Goal: Task Accomplishment & Management: Use online tool/utility

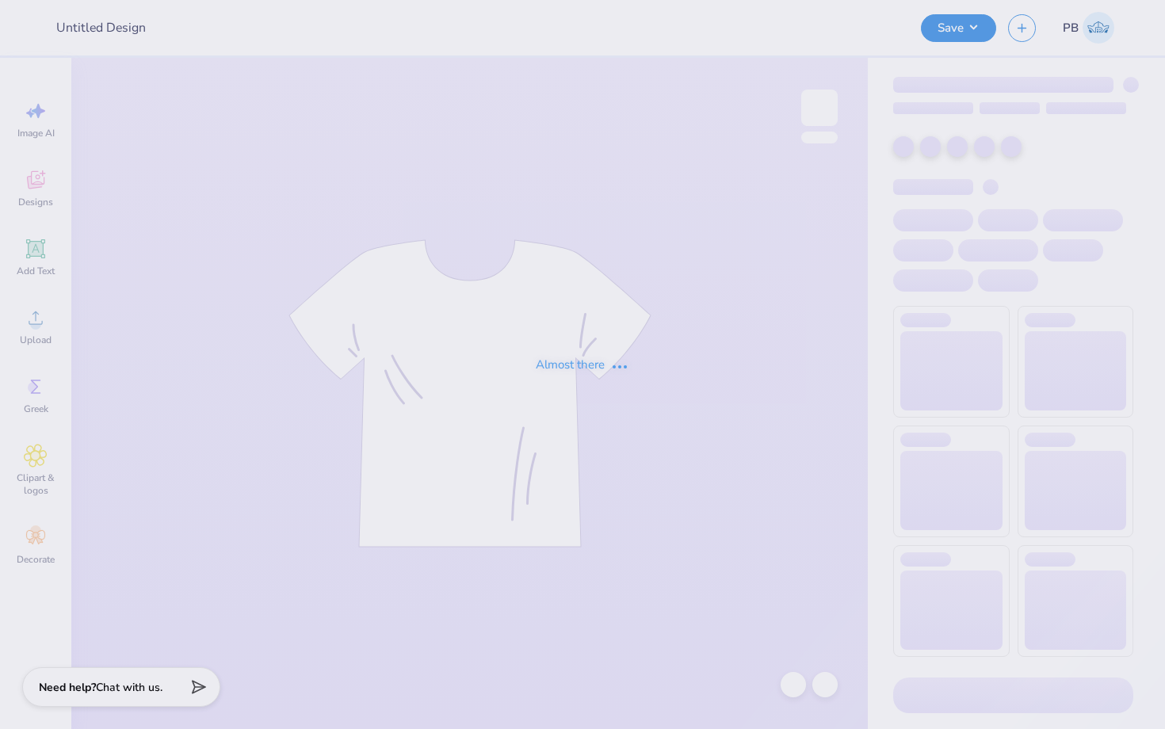
type input "ApresYoga"
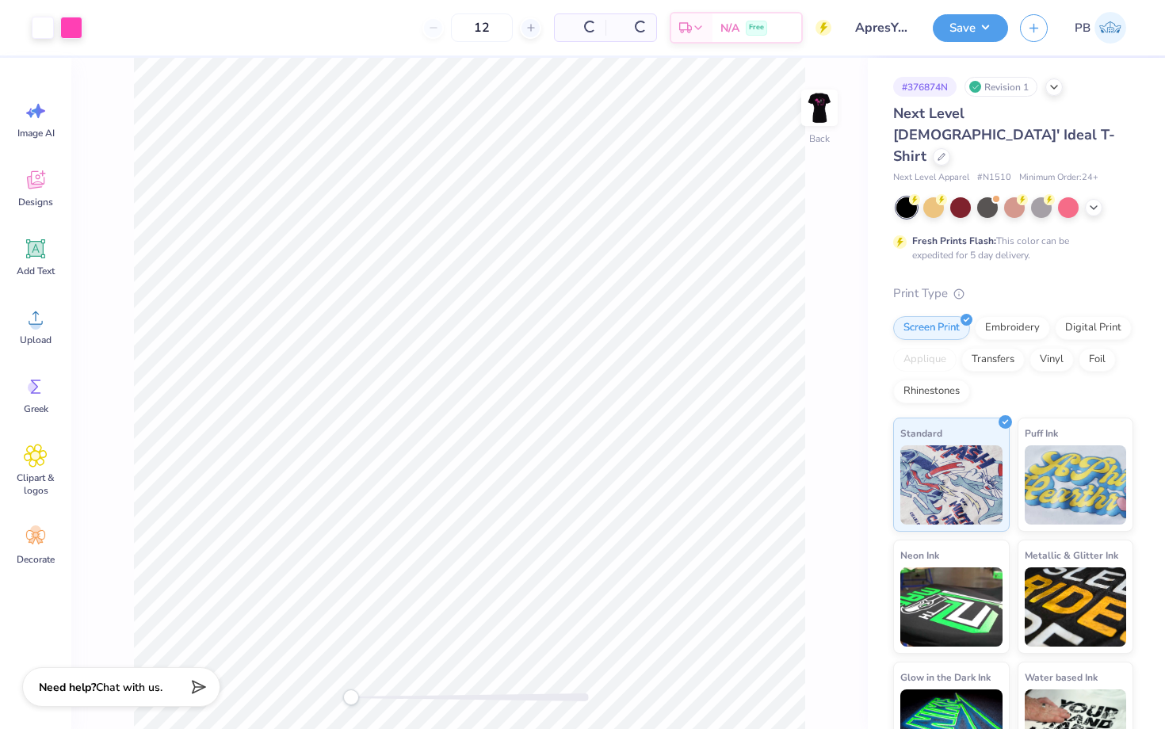
click at [1101, 116] on div "Next Level [DEMOGRAPHIC_DATA]' Ideal T-Shirt" at bounding box center [1013, 135] width 240 height 64
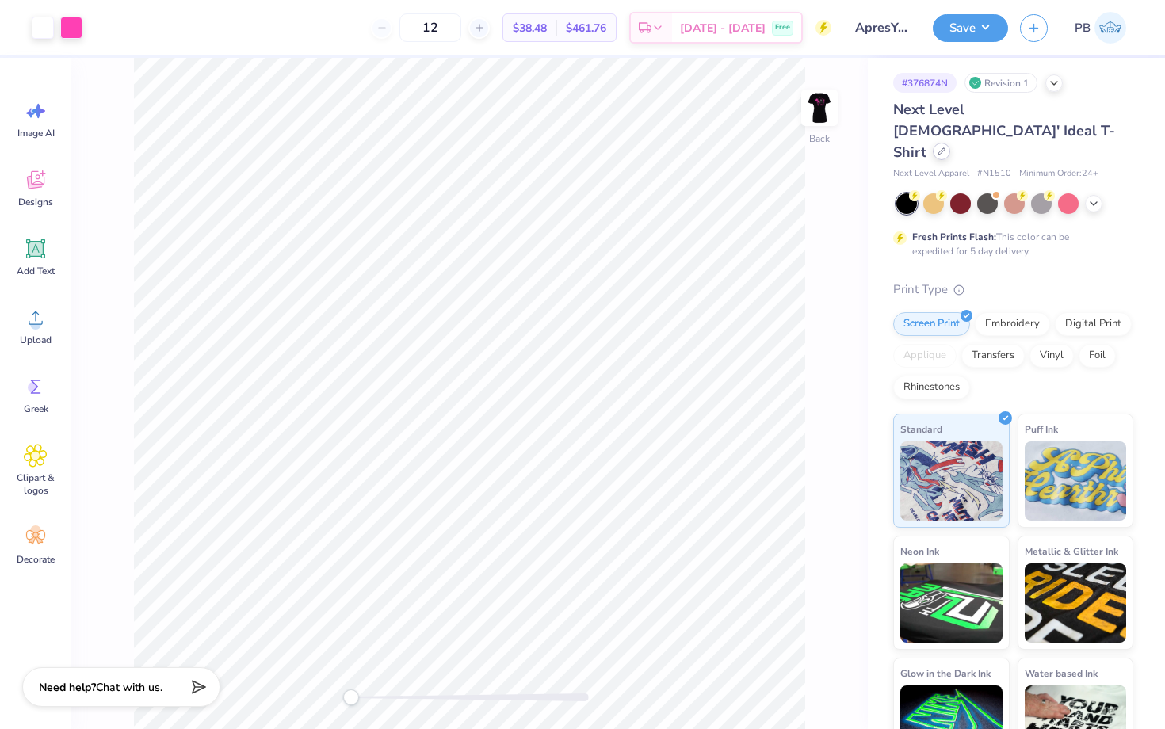
click at [950, 143] on div at bounding box center [941, 151] width 17 height 17
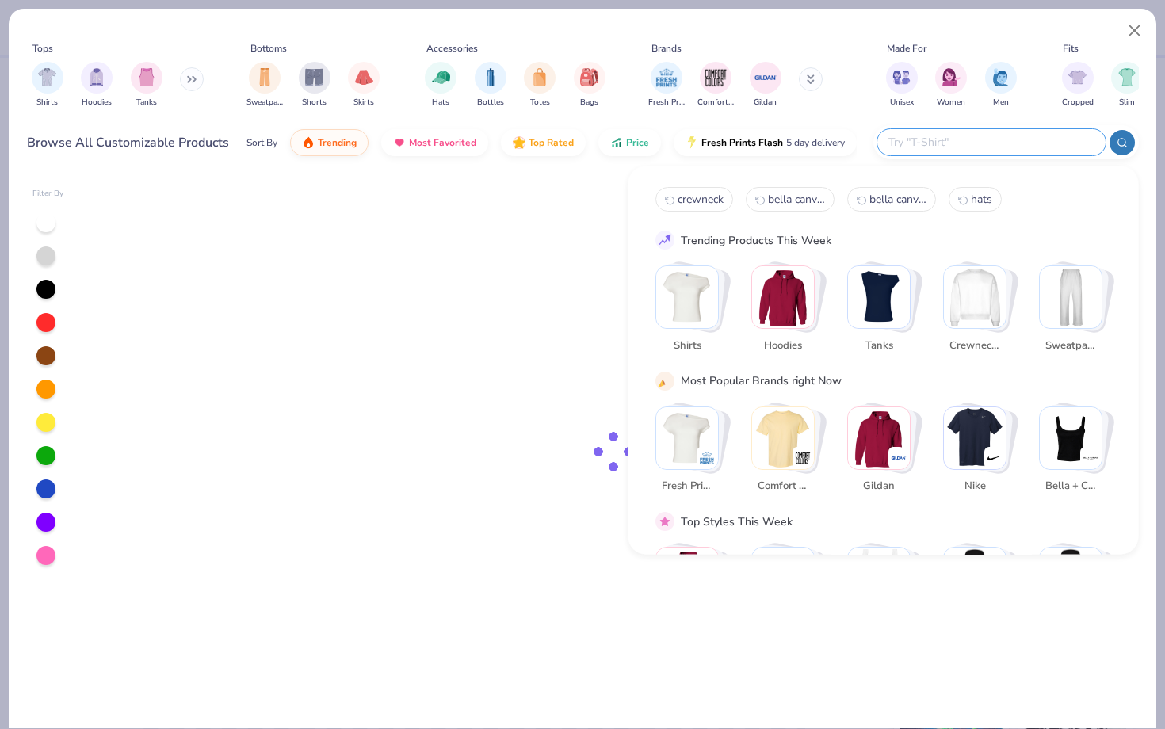
click at [1034, 138] on input "text" at bounding box center [991, 142] width 208 height 18
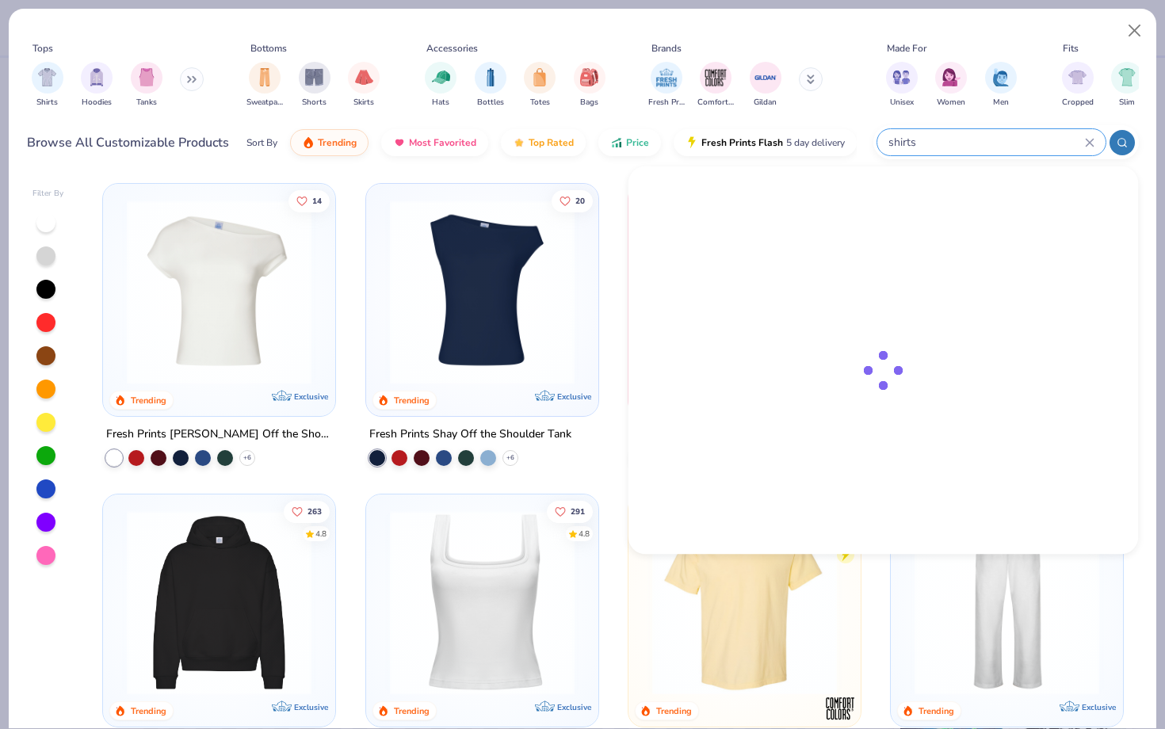
type input "shirts"
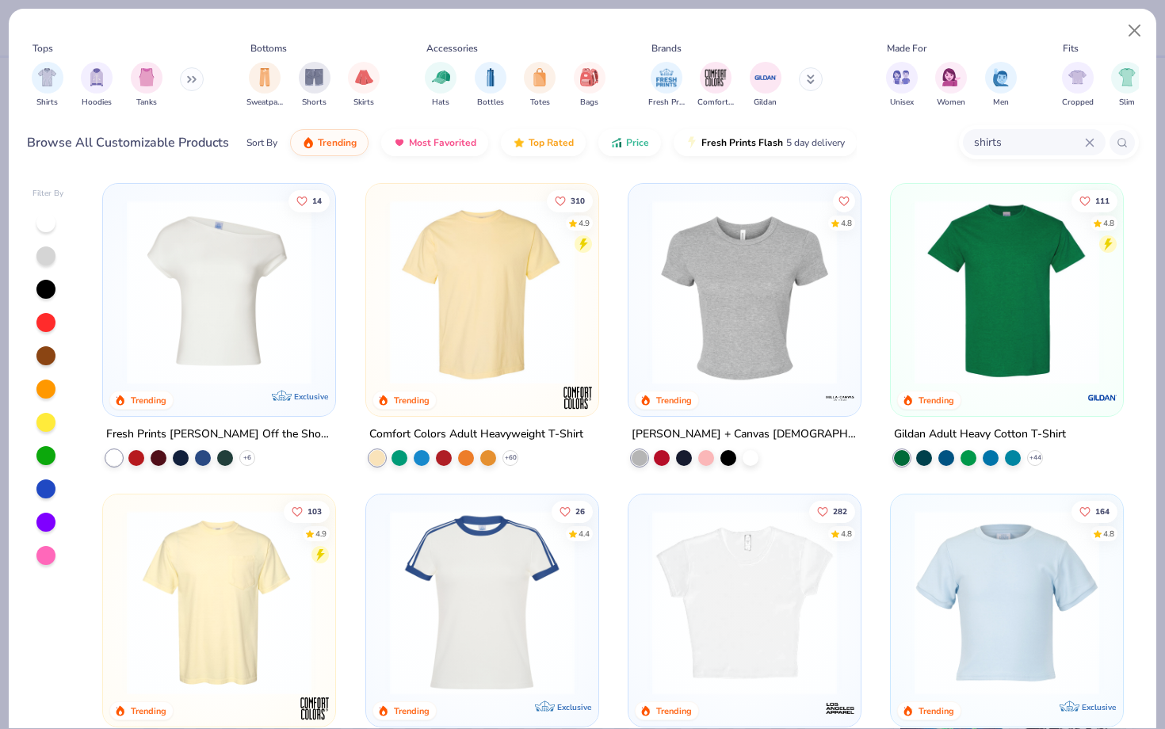
click at [976, 284] on img at bounding box center [1006, 292] width 200 height 185
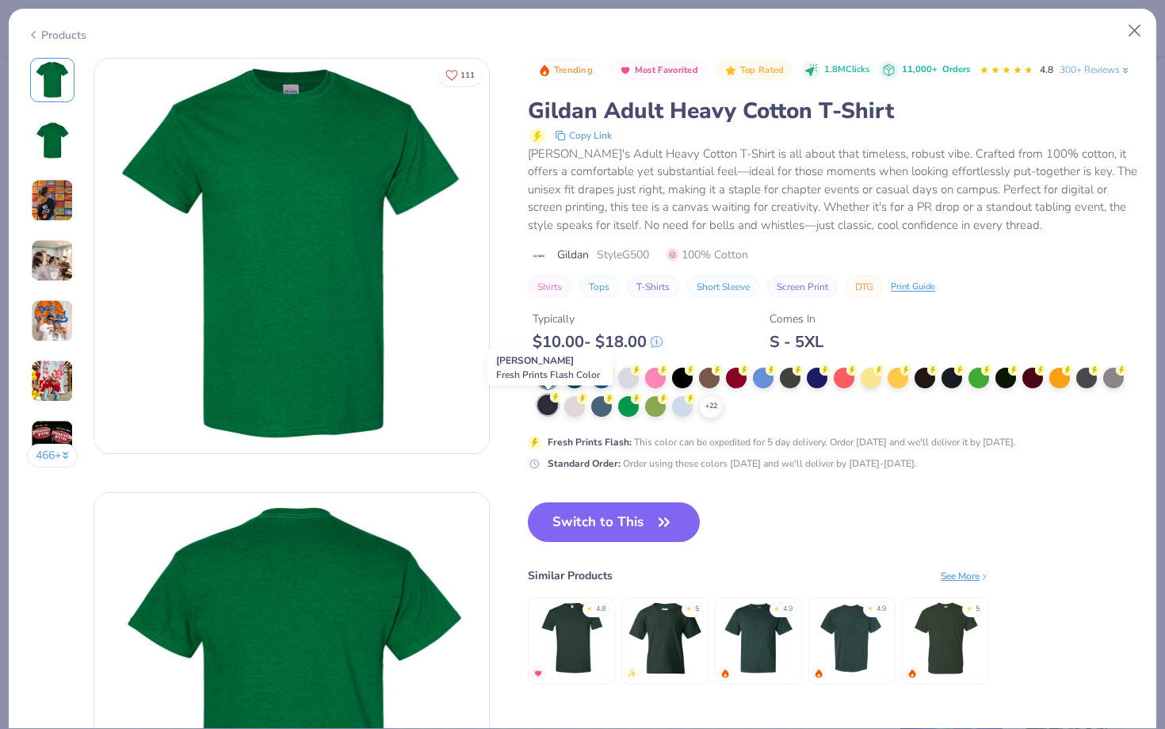
click at [547, 408] on div at bounding box center [547, 405] width 21 height 21
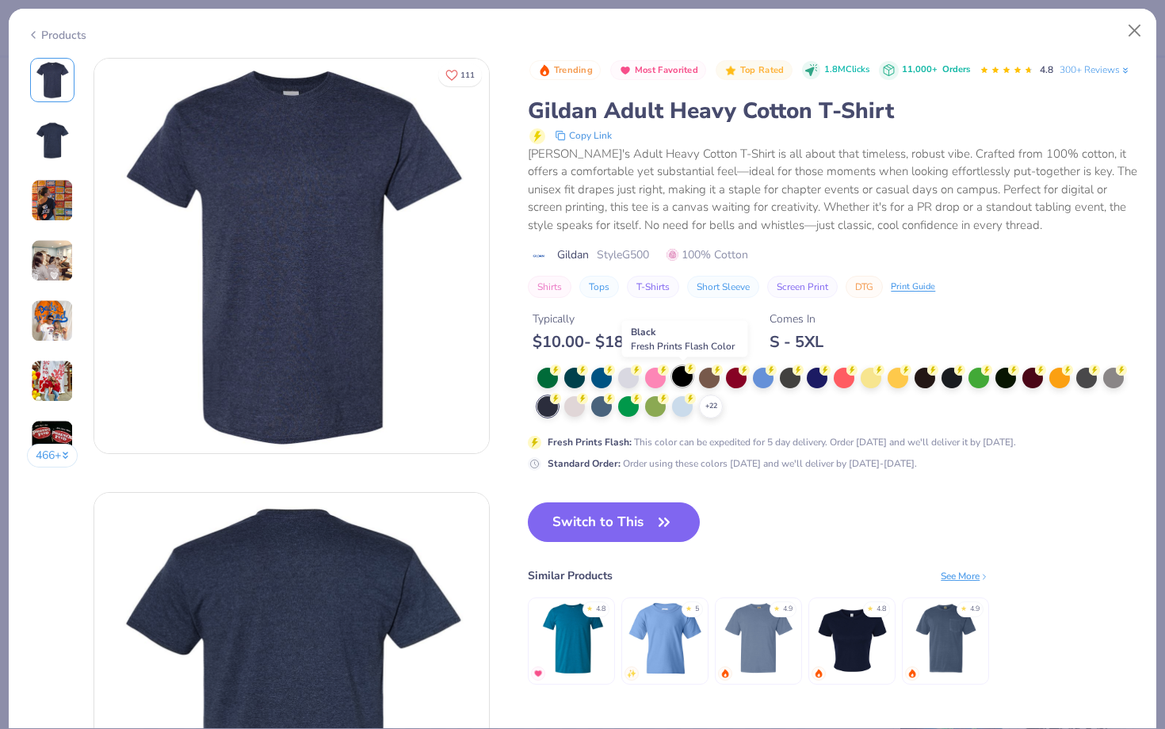
click at [685, 375] on div at bounding box center [682, 376] width 21 height 21
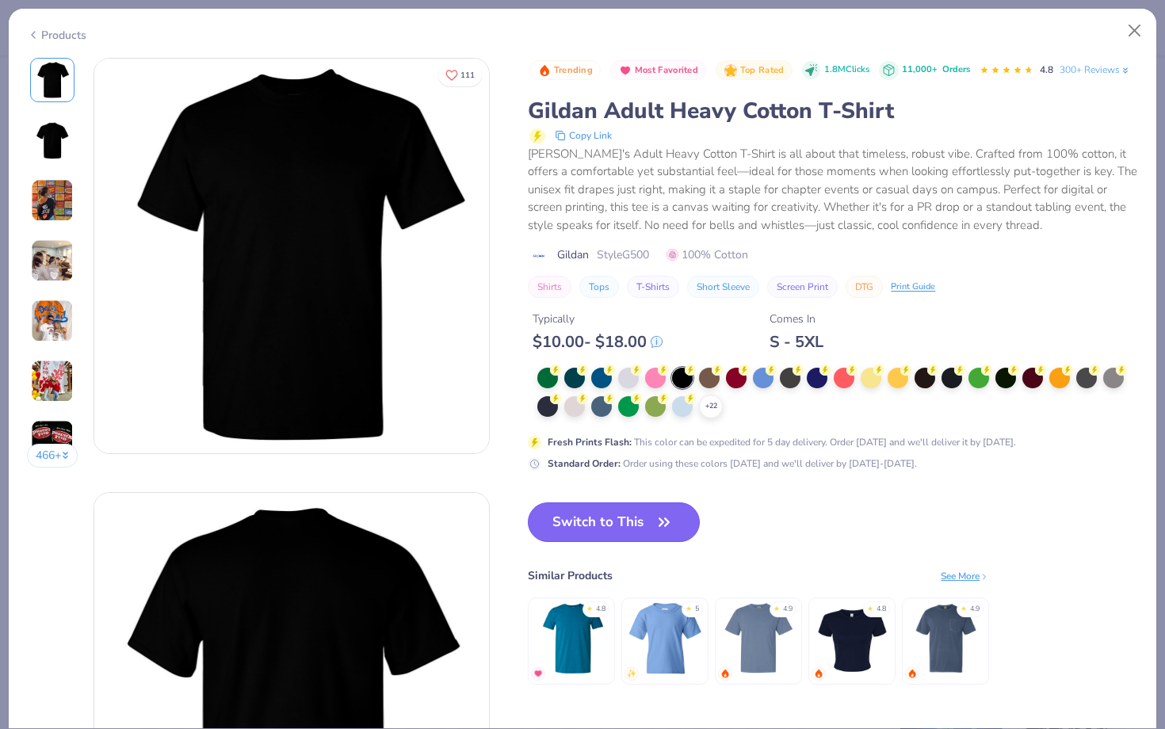
click at [612, 519] on button "Switch to This" at bounding box center [614, 522] width 172 height 40
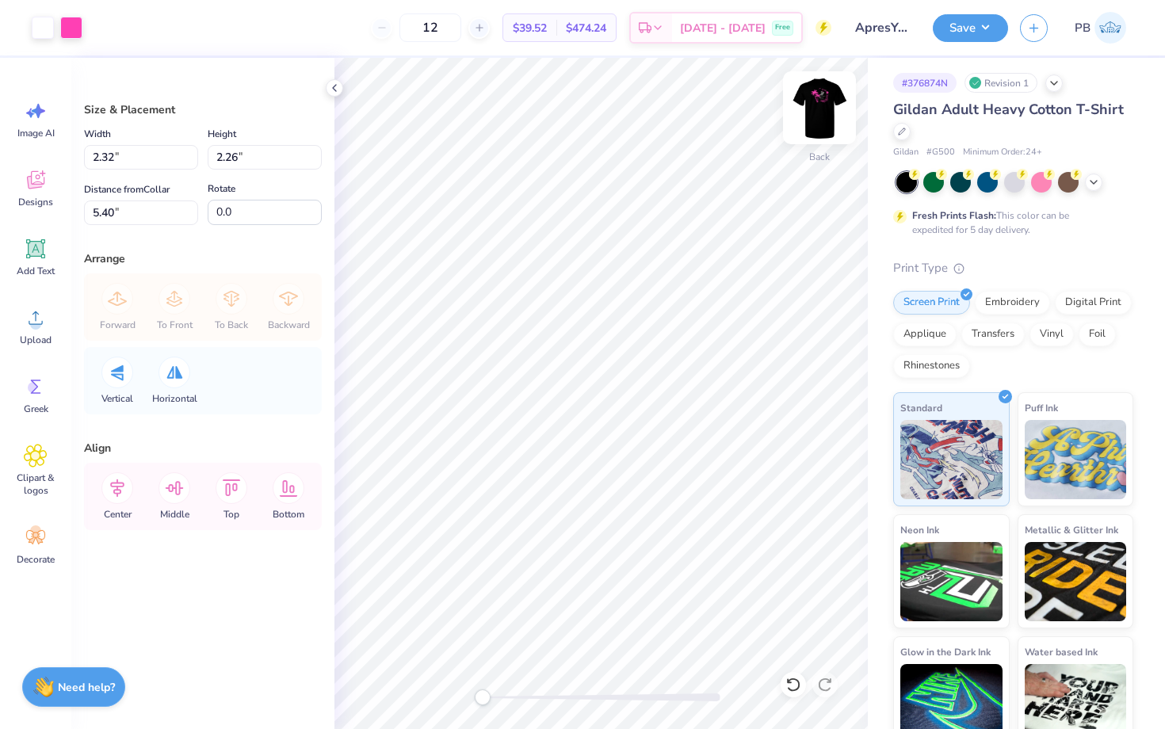
click at [823, 124] on img at bounding box center [819, 107] width 63 height 63
click at [958, 16] on button "Save" at bounding box center [970, 26] width 75 height 28
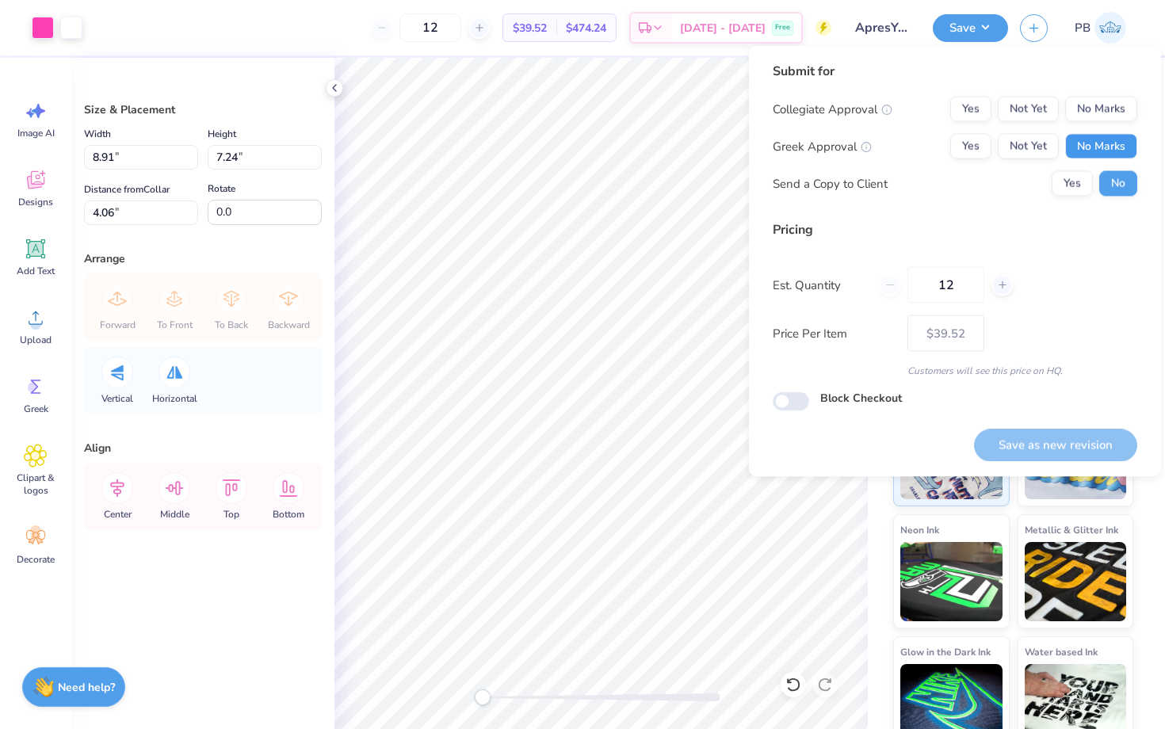
click at [1116, 140] on button "No Marks" at bounding box center [1101, 146] width 72 height 25
click at [1114, 115] on button "No Marks" at bounding box center [1101, 109] width 72 height 25
click at [1064, 435] on button "Save as new revision" at bounding box center [1055, 445] width 163 height 32
type input "$39.52"
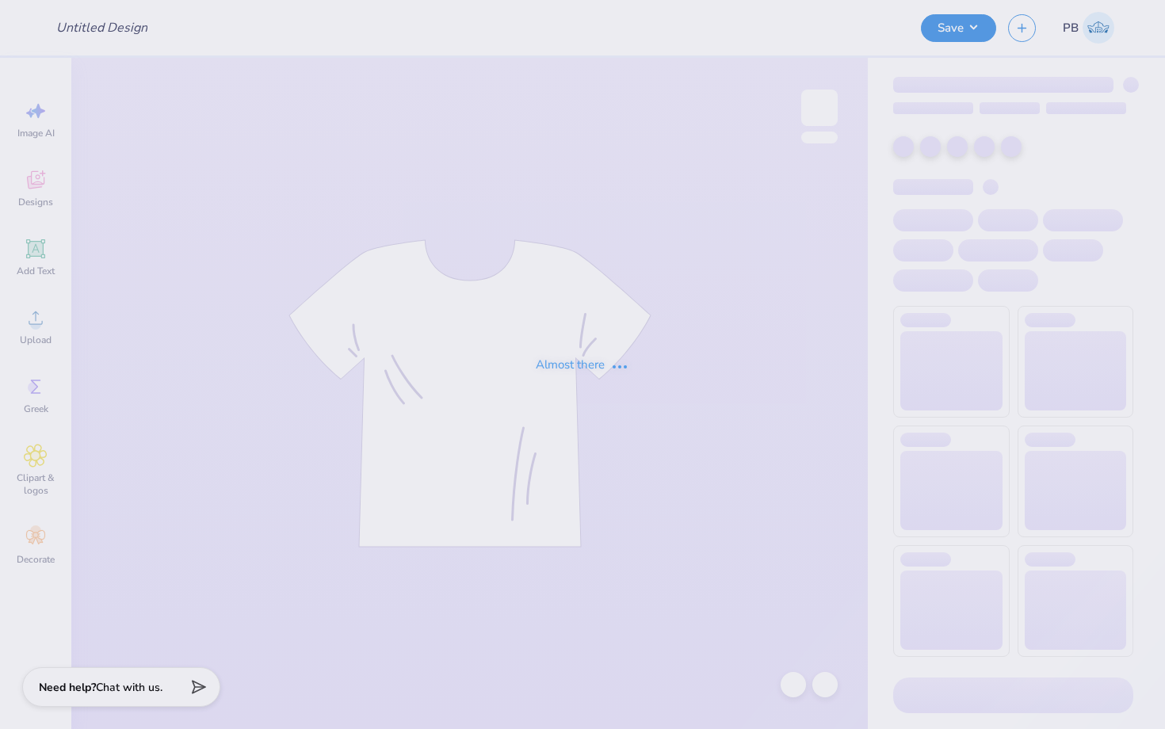
type input "ApresYoga"
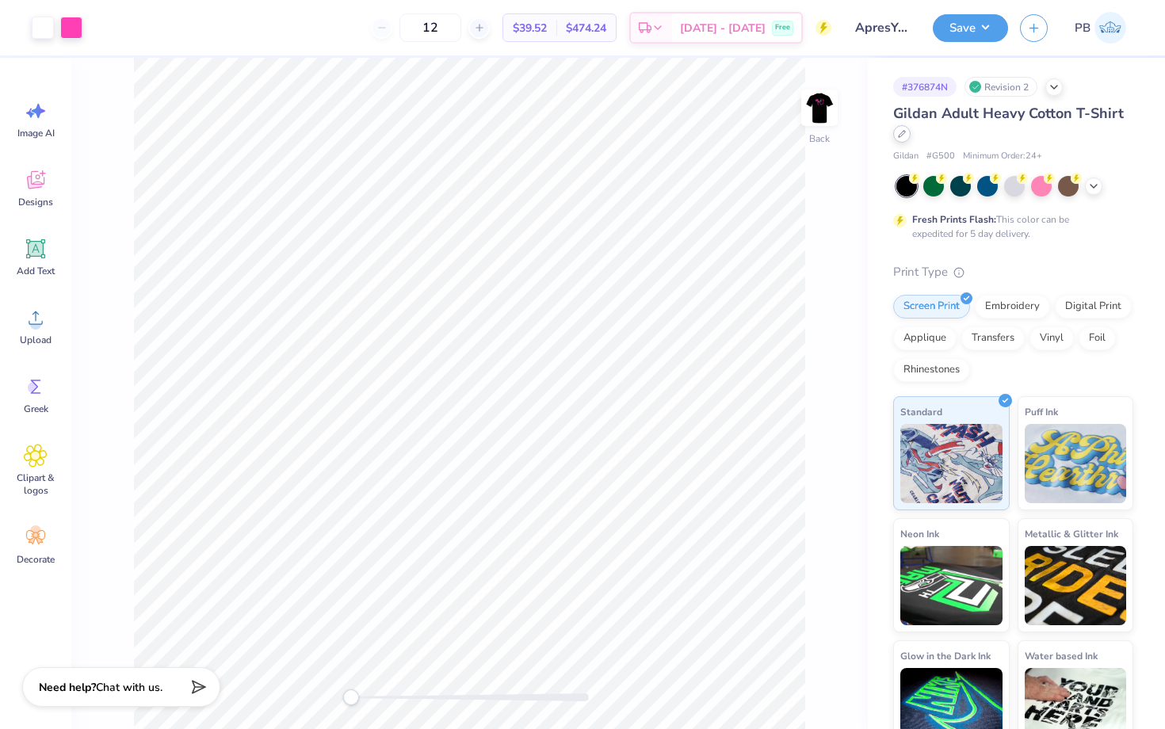
click at [899, 135] on icon at bounding box center [902, 134] width 8 height 8
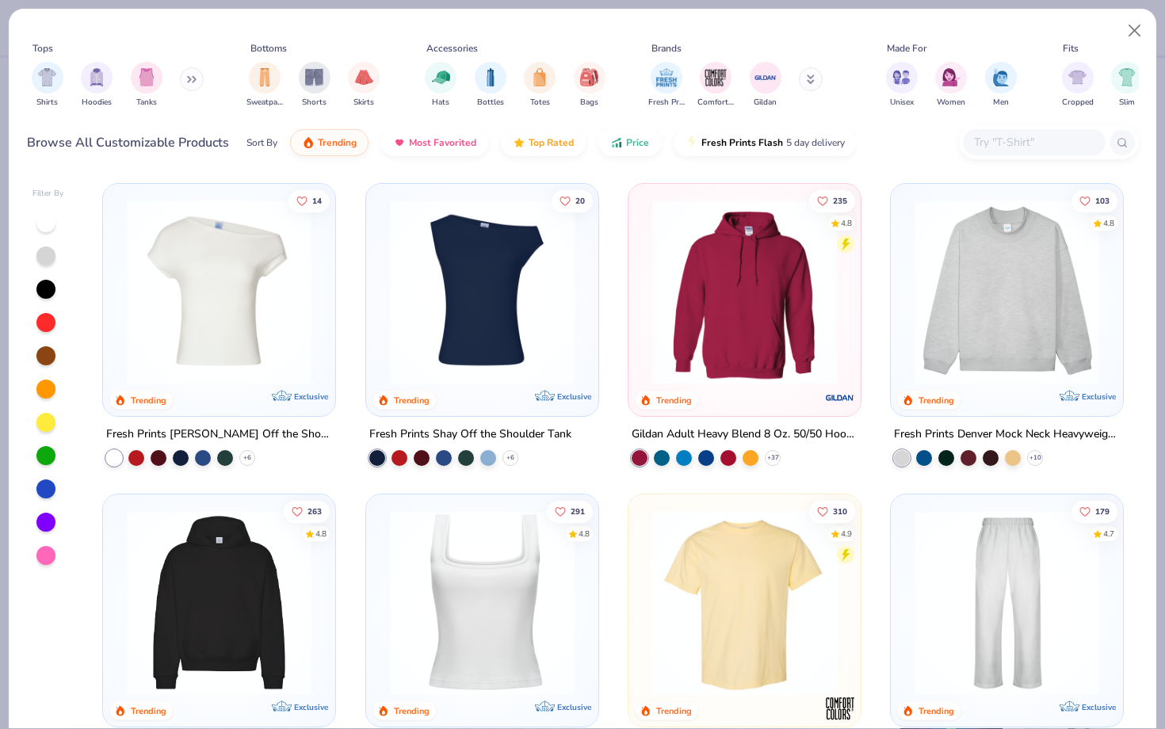
click at [1044, 146] on input "text" at bounding box center [1033, 142] width 122 height 18
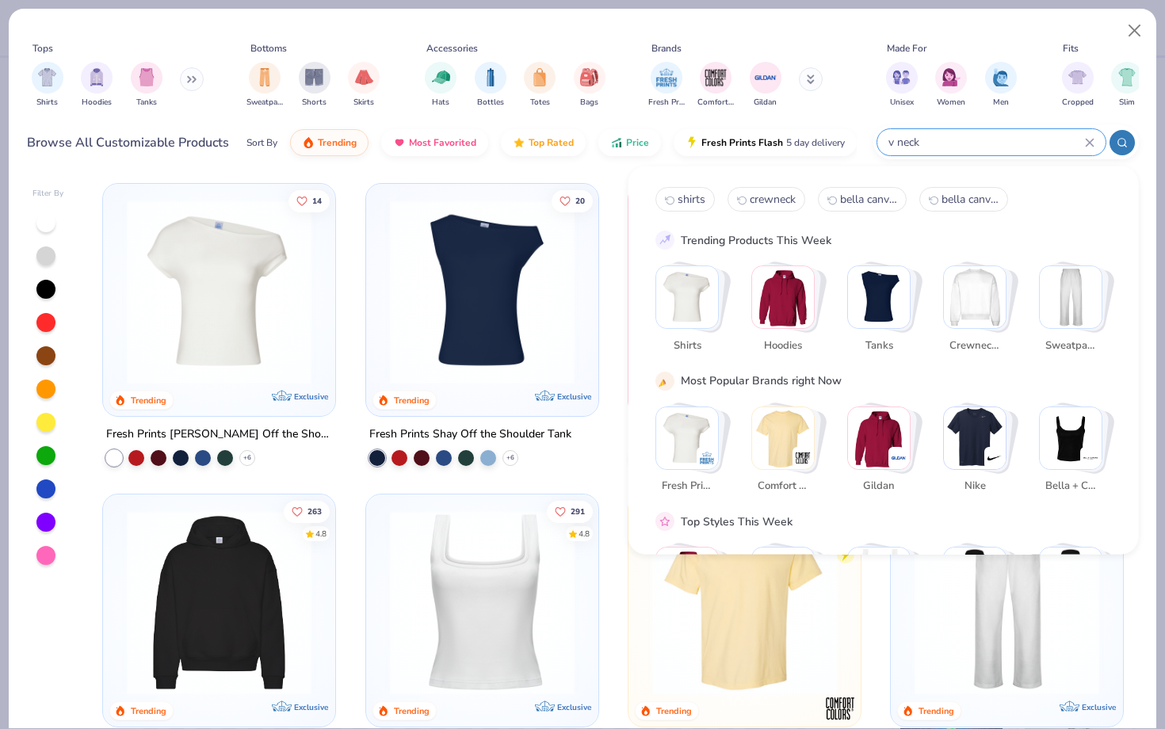
type input "v neck"
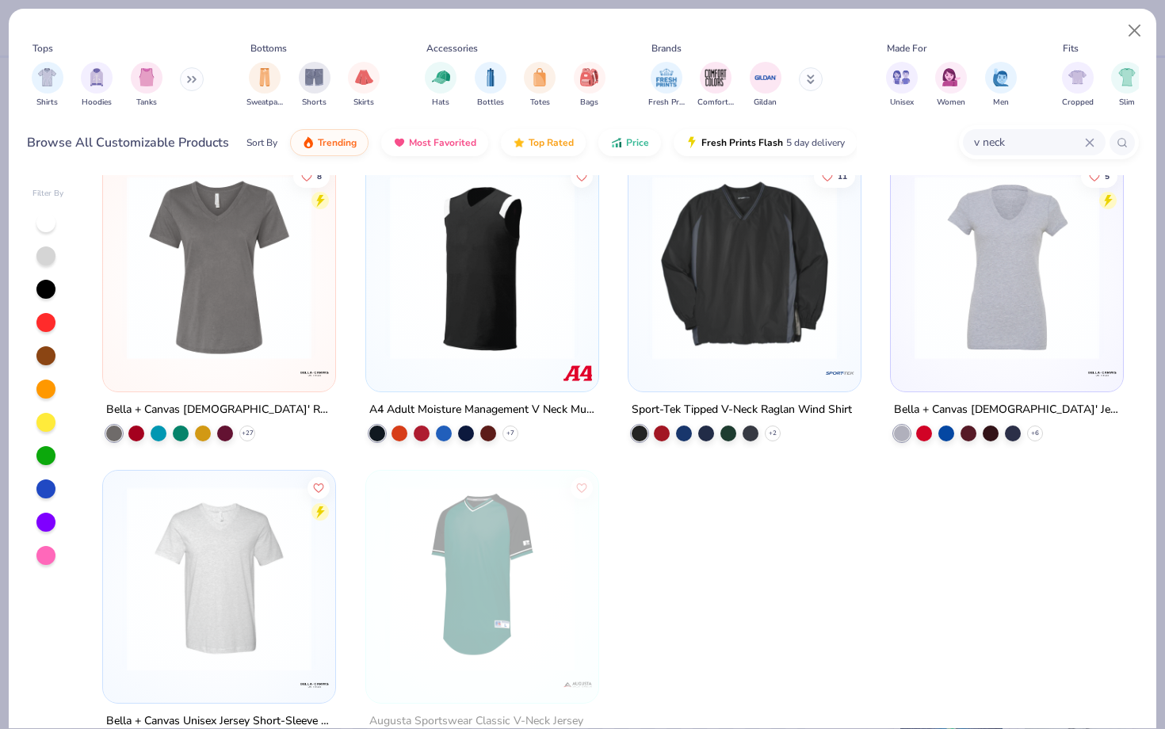
scroll to position [334, 0]
click at [948, 325] on img at bounding box center [1006, 268] width 200 height 185
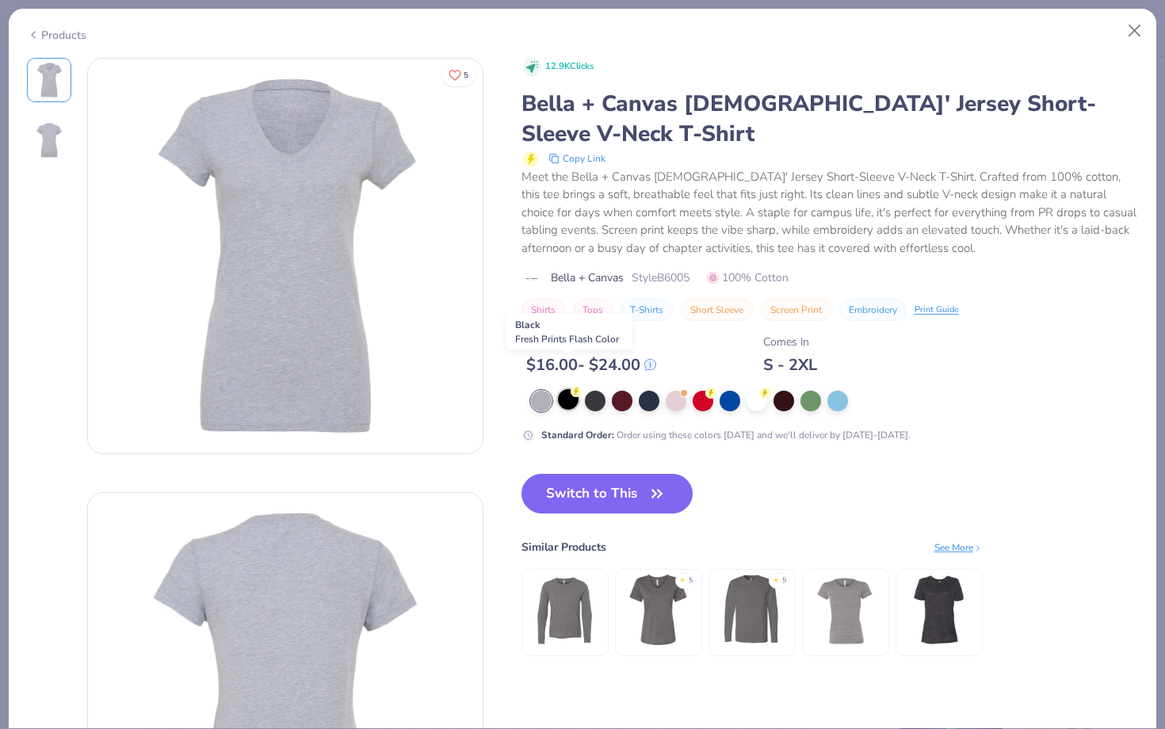
click at [569, 389] on div at bounding box center [568, 399] width 21 height 21
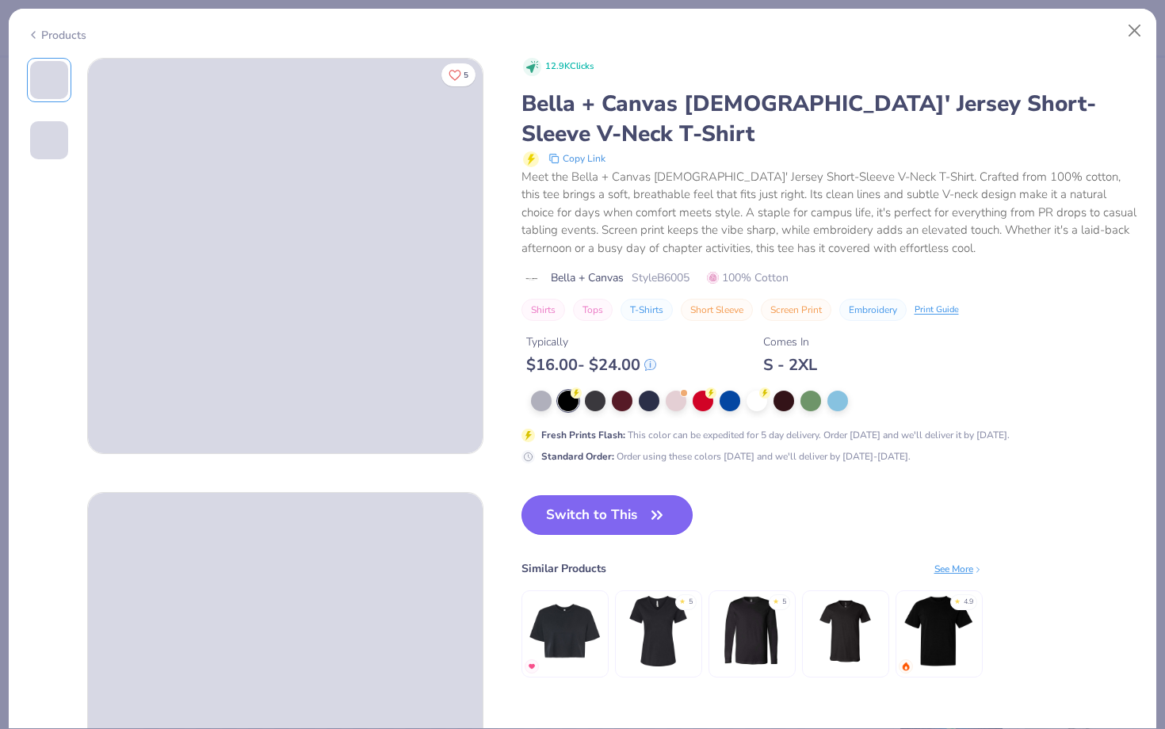
click at [599, 495] on button "Switch to This" at bounding box center [607, 515] width 172 height 40
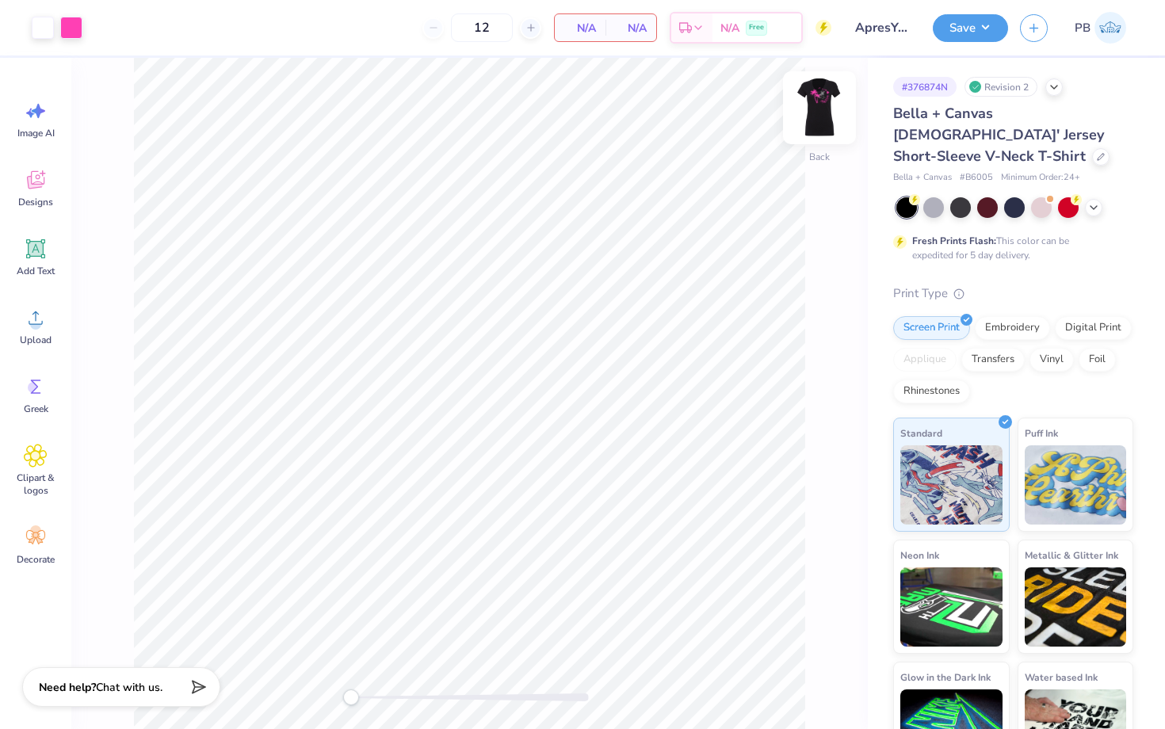
click at [817, 100] on img at bounding box center [819, 107] width 63 height 63
click at [834, 108] on img at bounding box center [819, 107] width 63 height 63
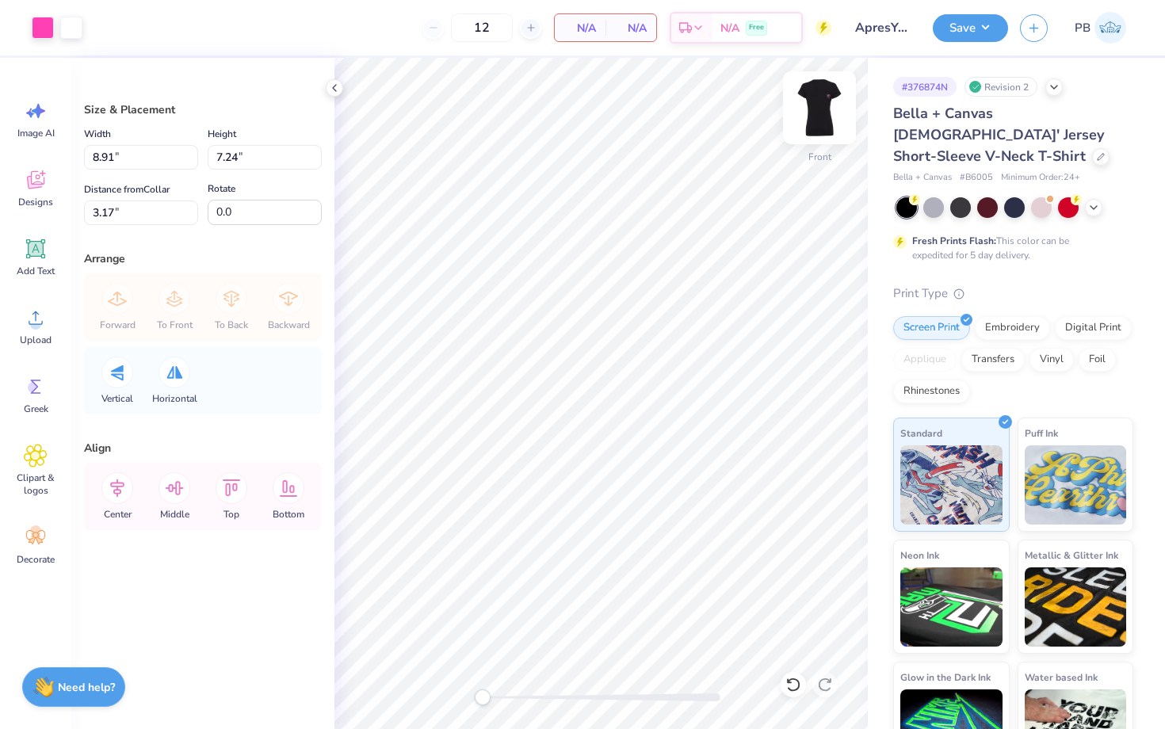
click at [833, 125] on img at bounding box center [819, 107] width 63 height 63
type input "2.32"
type input "2.26"
type input "0.50"
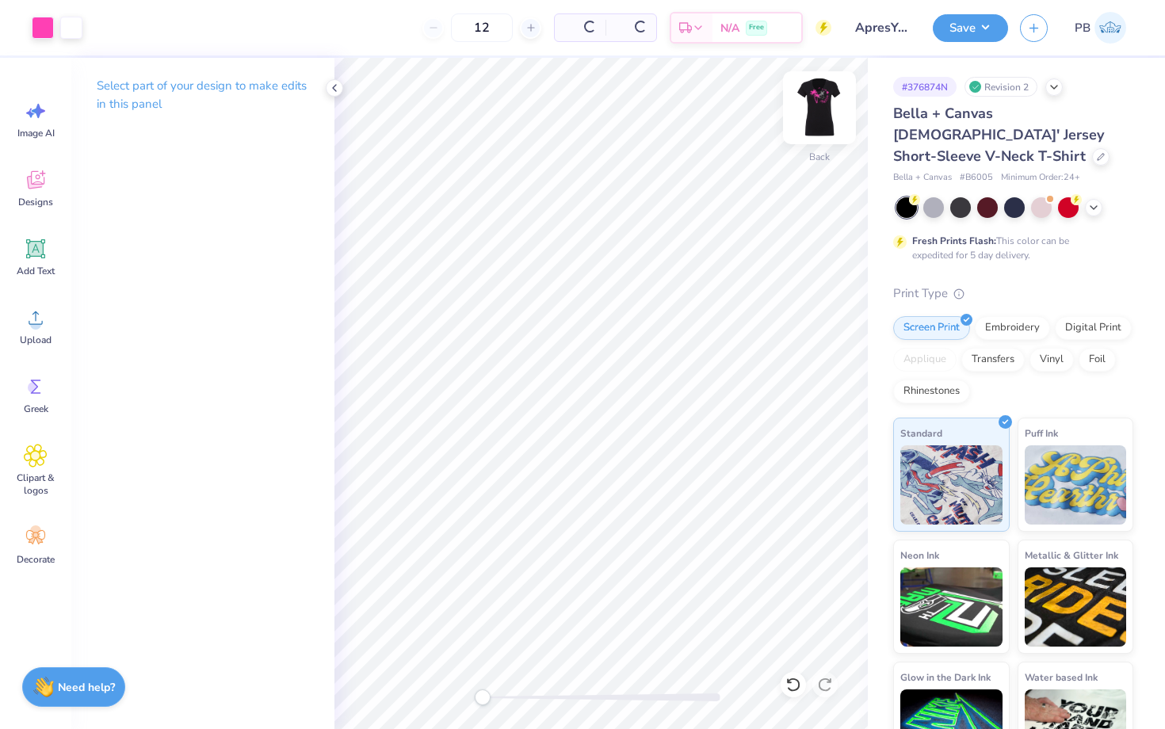
click at [833, 94] on img at bounding box center [819, 107] width 63 height 63
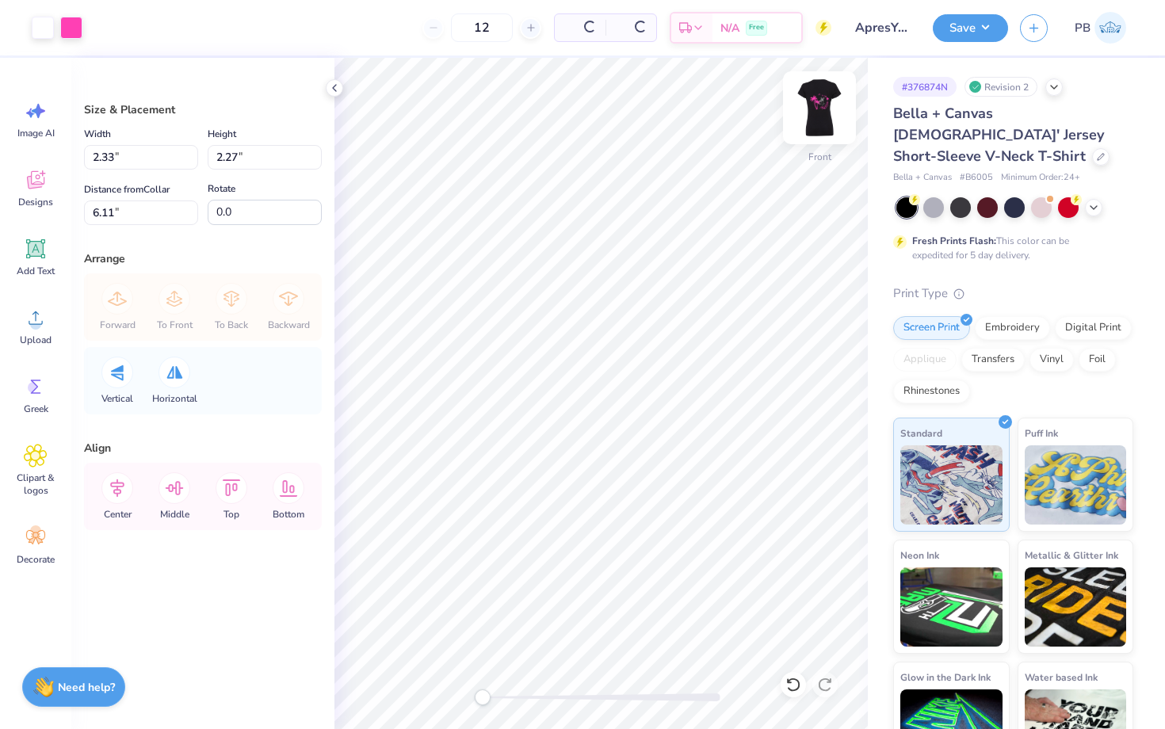
click at [809, 112] on img at bounding box center [819, 107] width 63 height 63
type input "8.86"
type input "7.20"
type input "0.53"
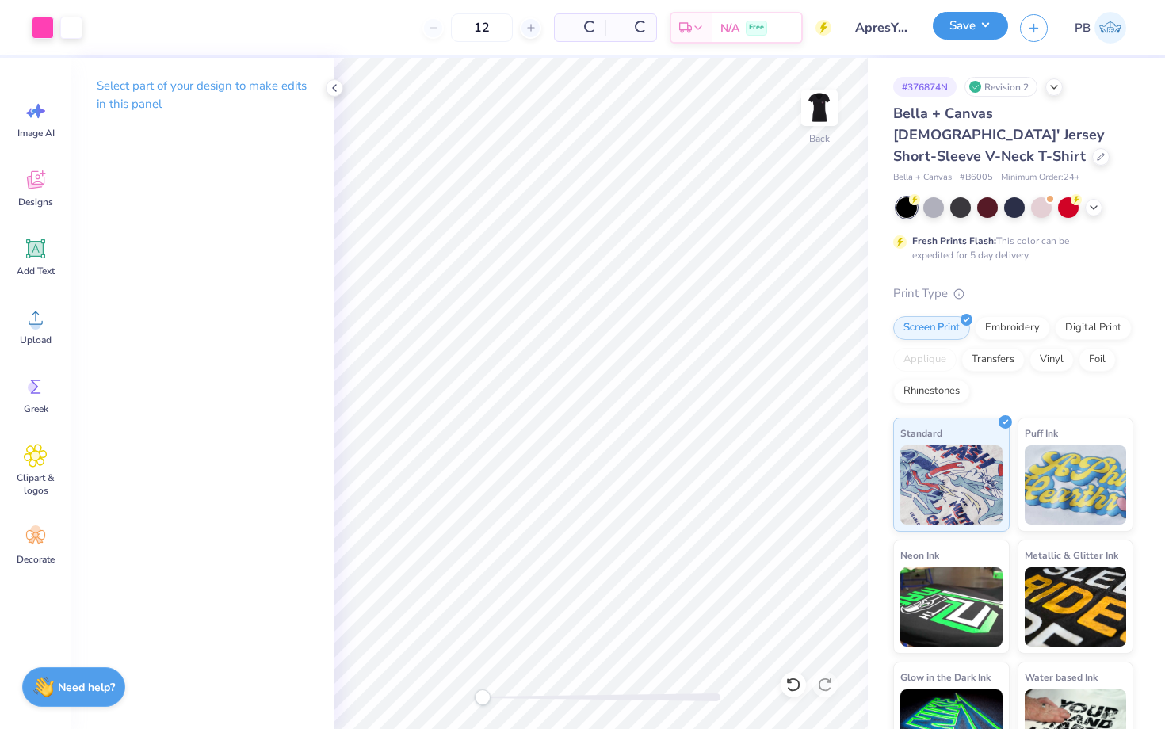
click at [950, 29] on button "Save" at bounding box center [970, 26] width 75 height 28
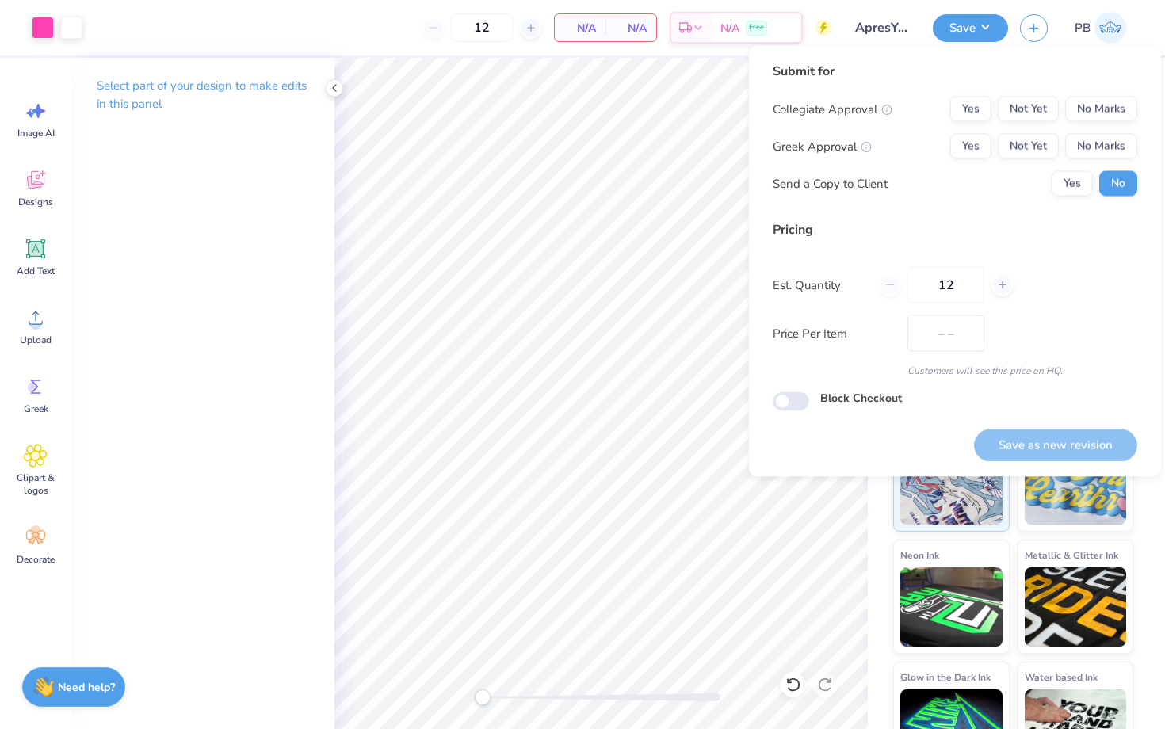
click at [1104, 121] on div "Collegiate Approval Yes Not Yet No Marks Greek Approval Yes Not Yet No Marks Se…" at bounding box center [954, 147] width 364 height 100
click at [1100, 110] on button "No Marks" at bounding box center [1101, 109] width 72 height 25
click at [1121, 171] on button "No" at bounding box center [1118, 183] width 38 height 25
click at [1117, 154] on button "No Marks" at bounding box center [1101, 146] width 72 height 25
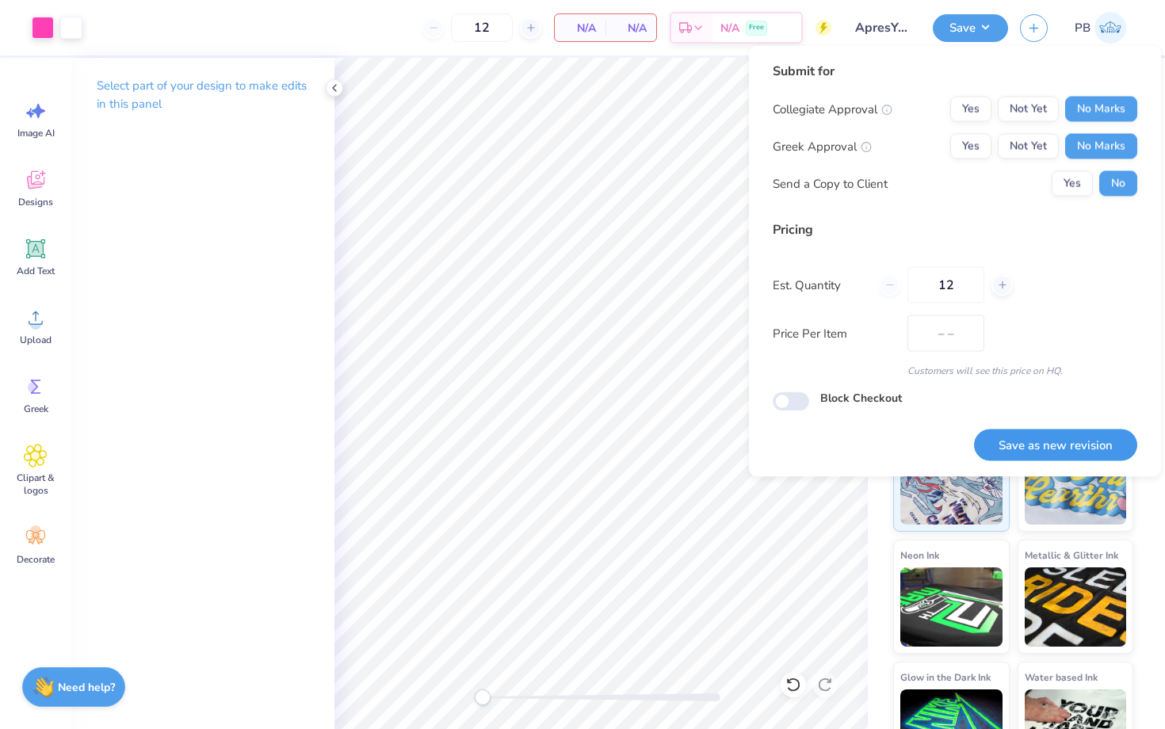
click at [1027, 435] on button "Save as new revision" at bounding box center [1055, 445] width 163 height 32
type input "$NaN"
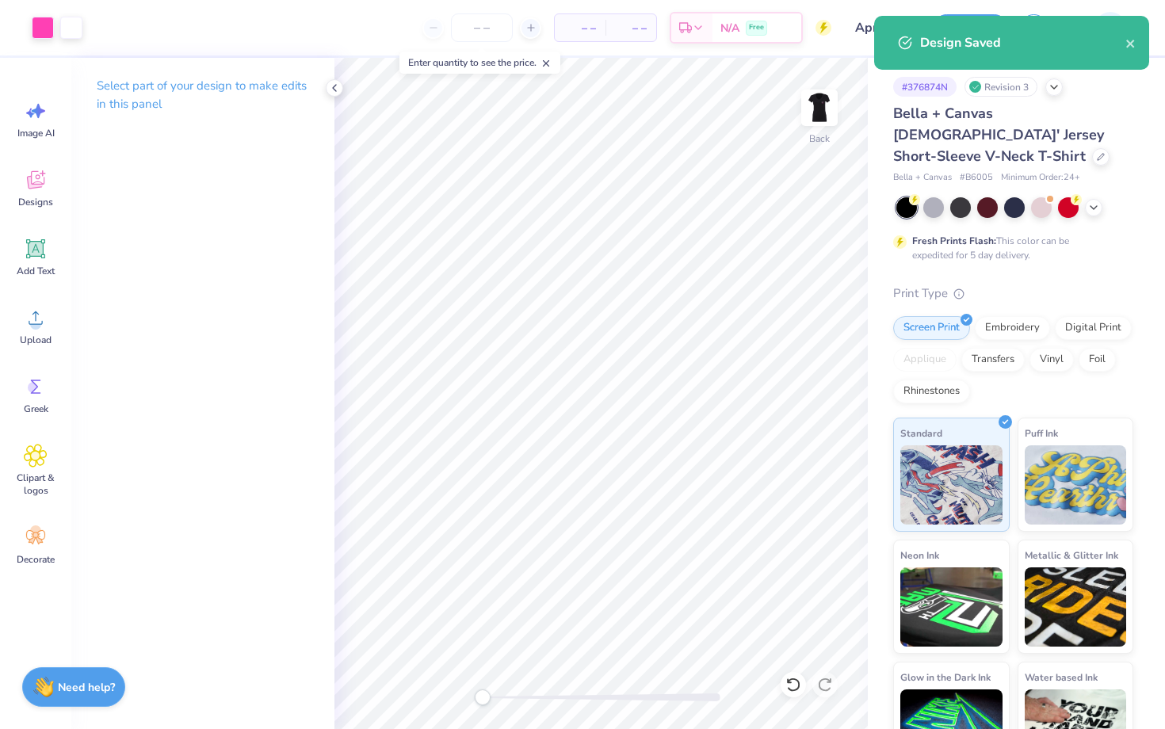
type input "0"
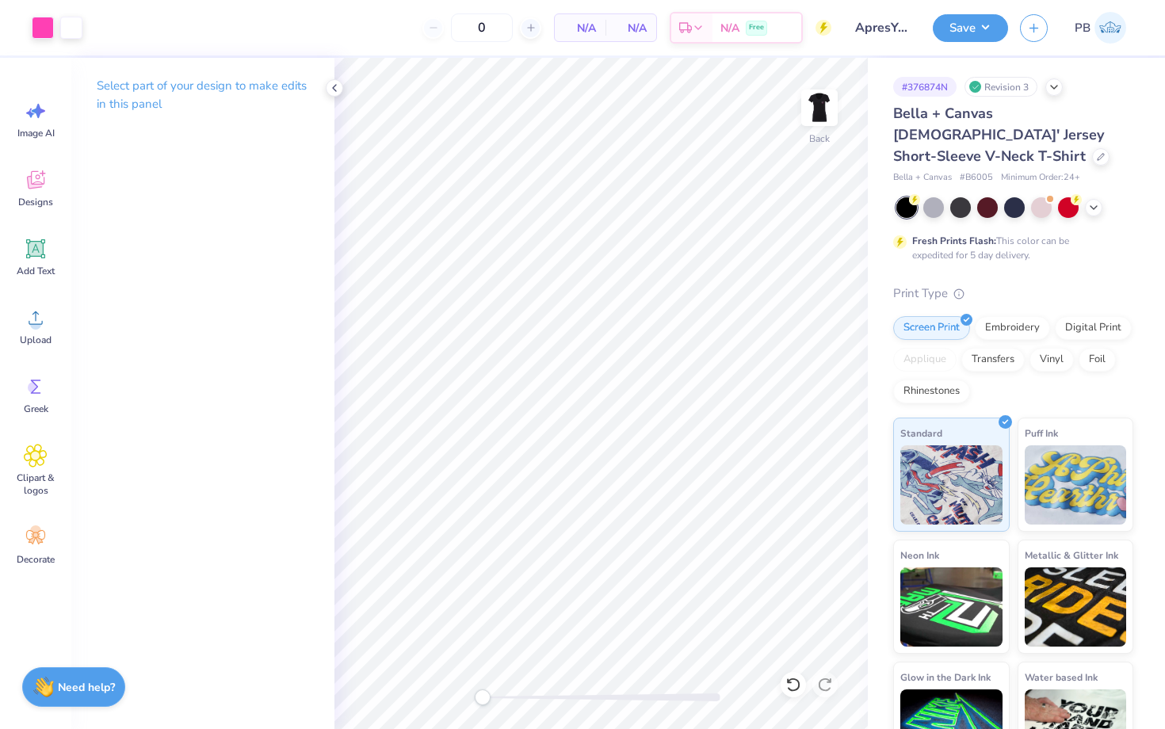
click at [973, 171] on span "# B6005" at bounding box center [975, 177] width 33 height 13
copy span "B6005"
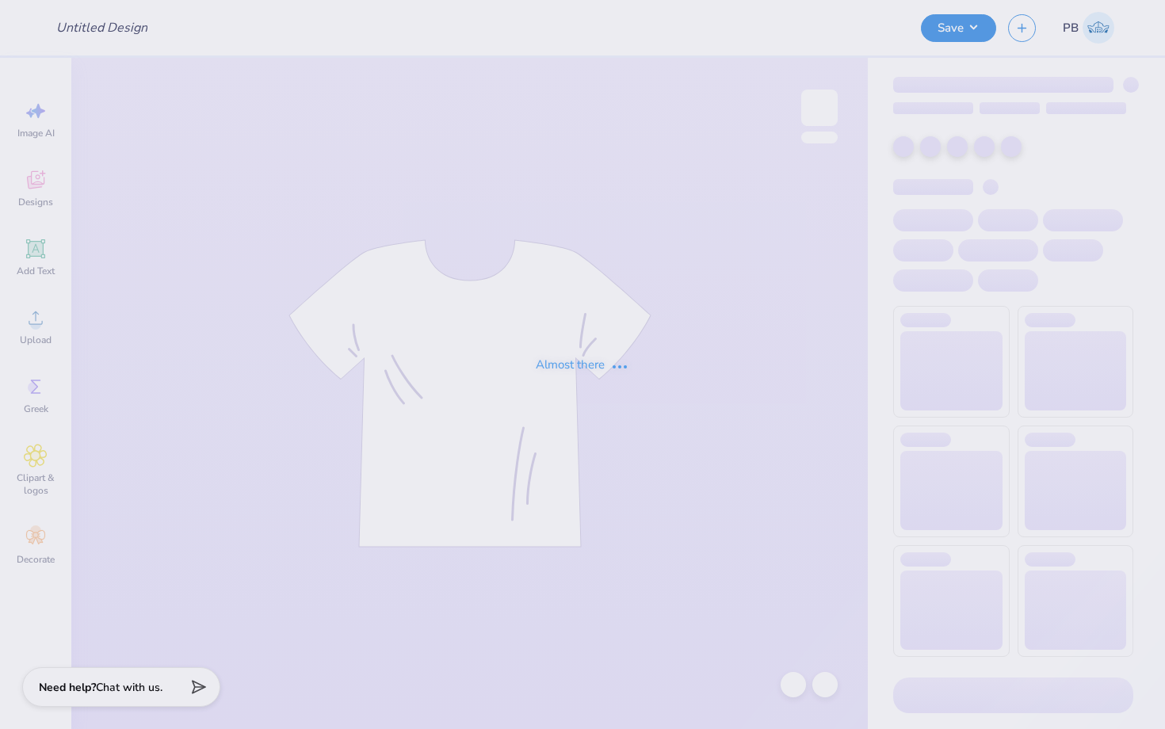
type input "ApresYoga"
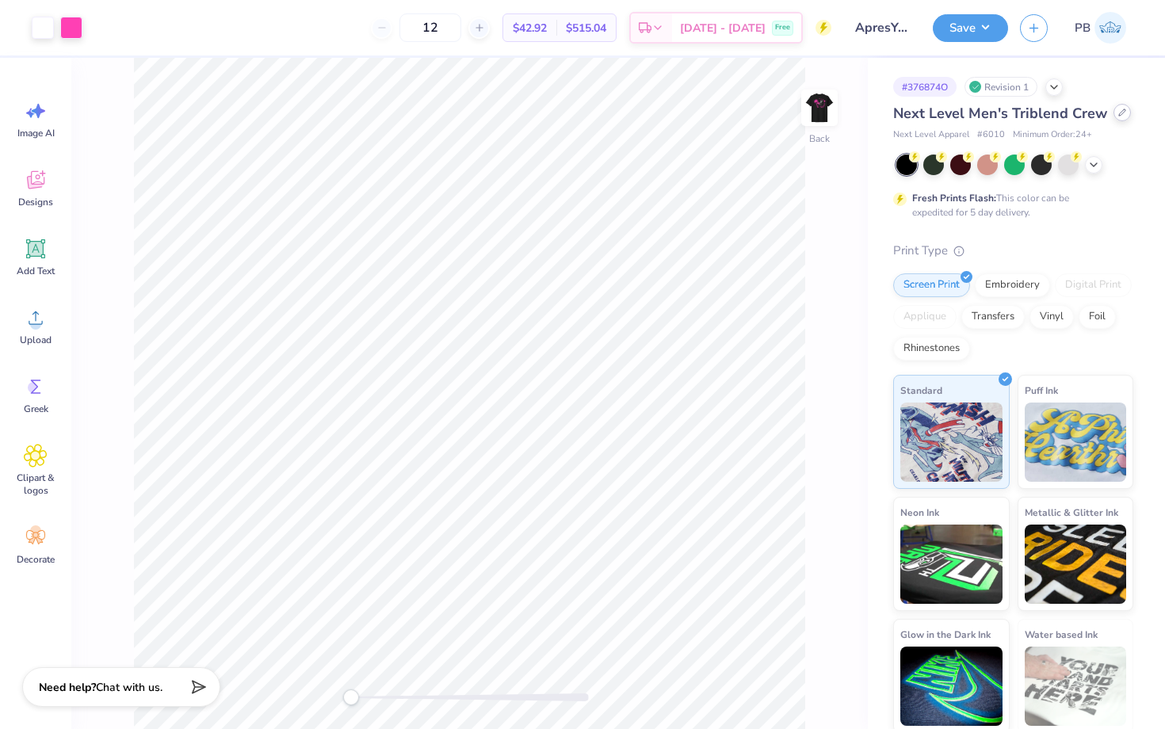
click at [1123, 115] on div at bounding box center [1121, 112] width 17 height 17
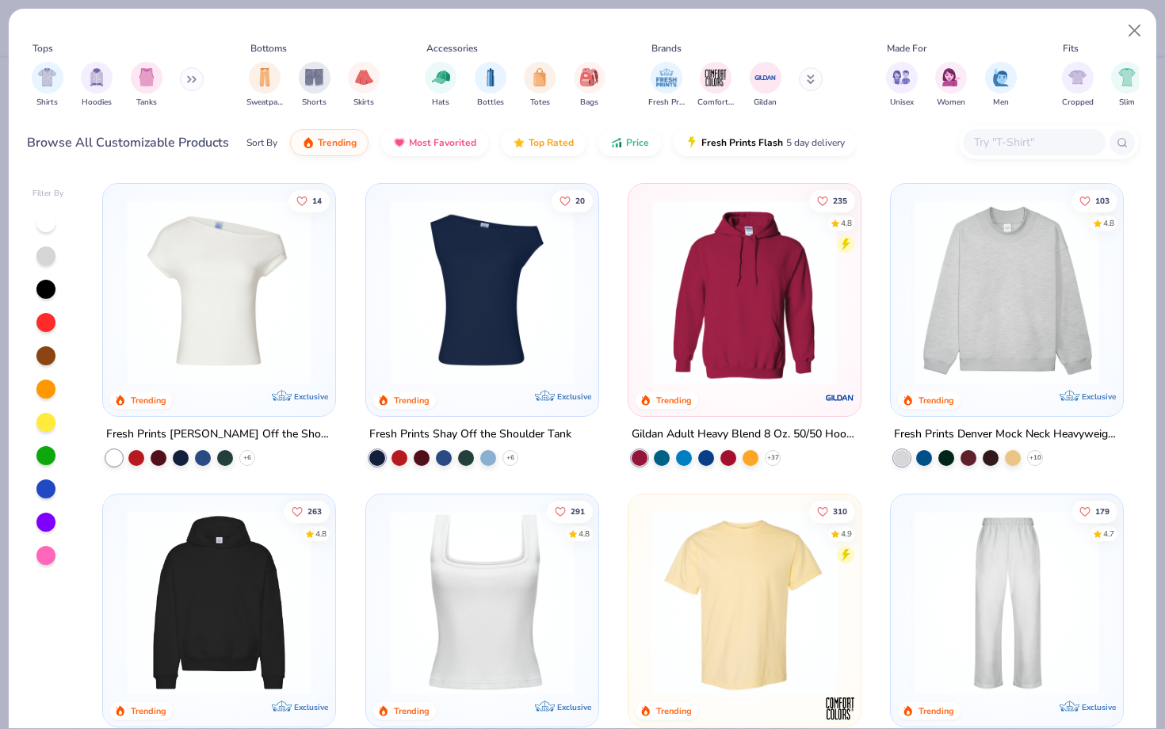
click at [1007, 137] on input "text" at bounding box center [1033, 142] width 122 height 18
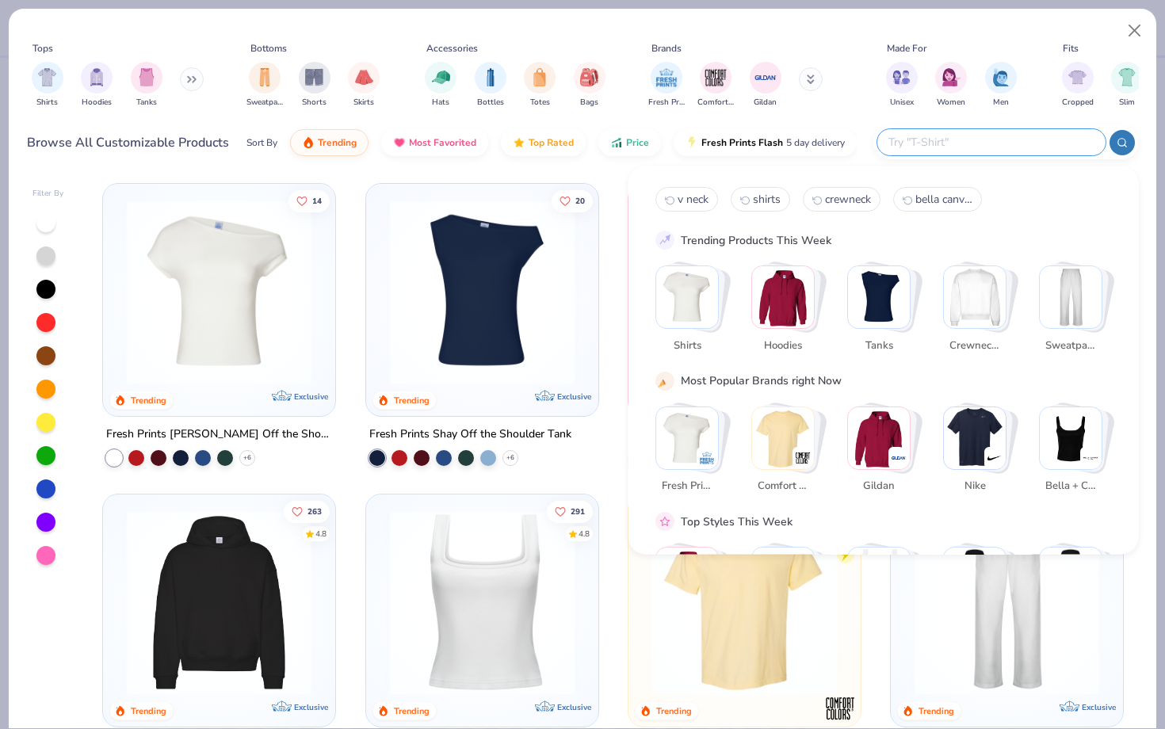
type input "h"
type input "shirts"
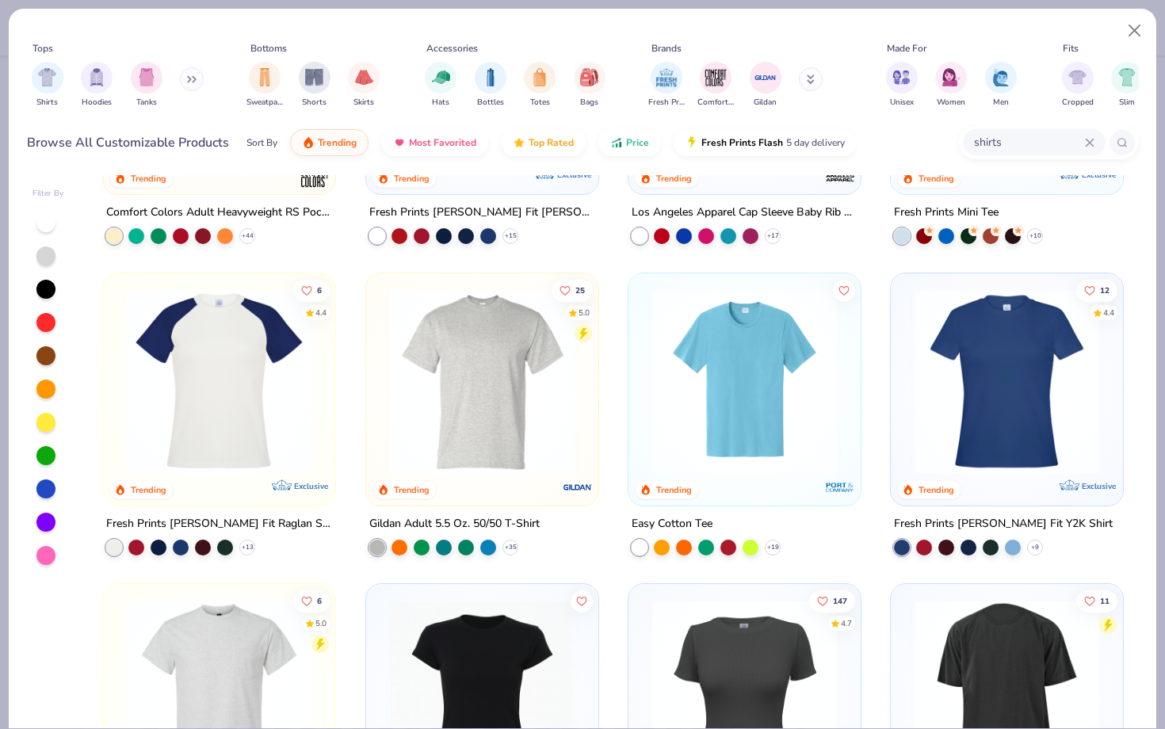
scroll to position [554, 0]
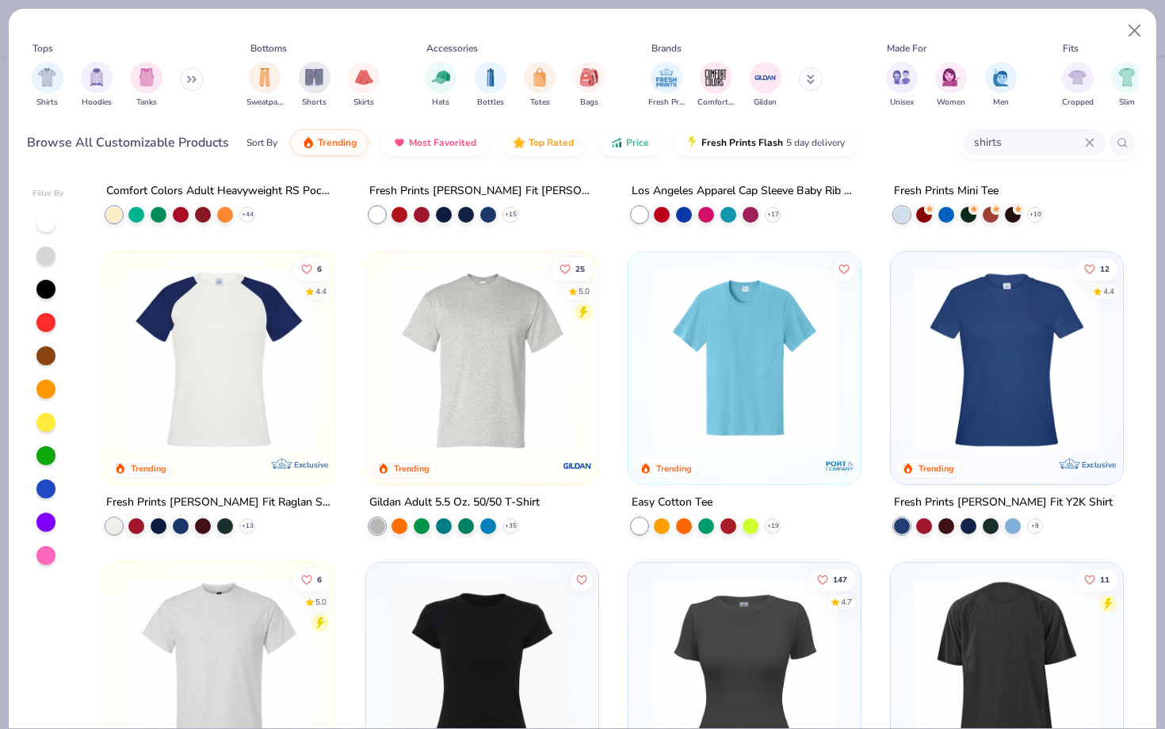
click at [757, 374] on div at bounding box center [543, 359] width 602 height 185
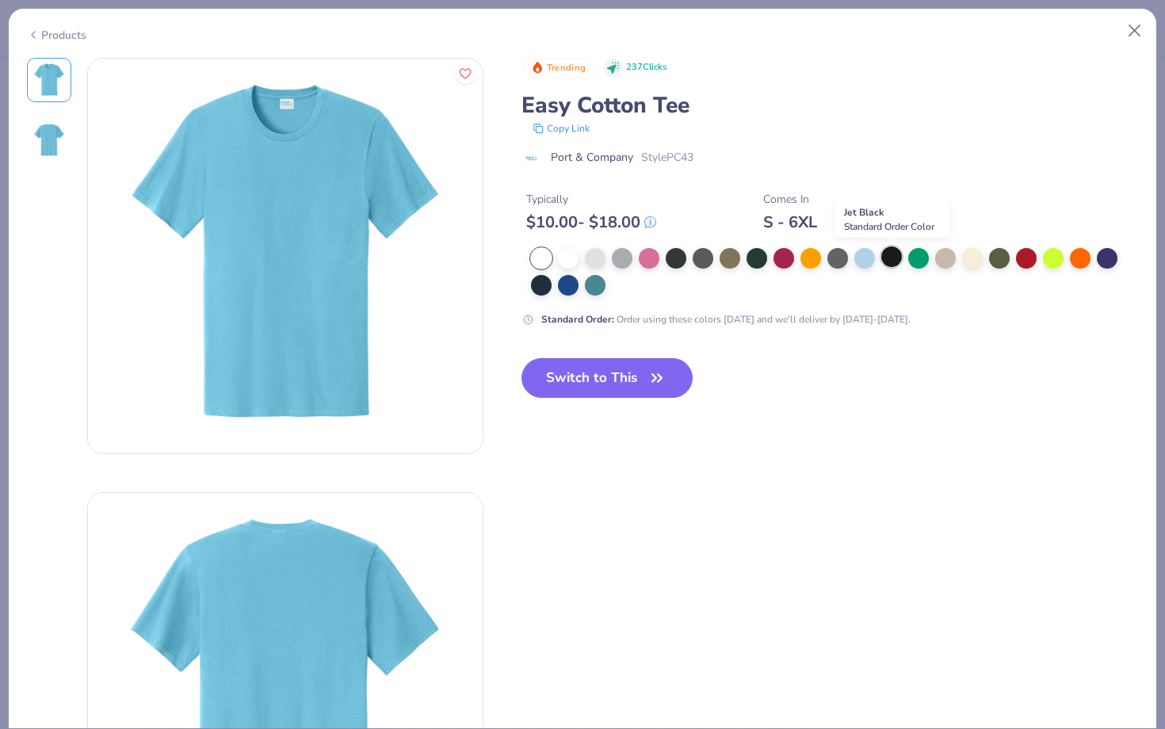
click at [883, 258] on div at bounding box center [891, 256] width 21 height 21
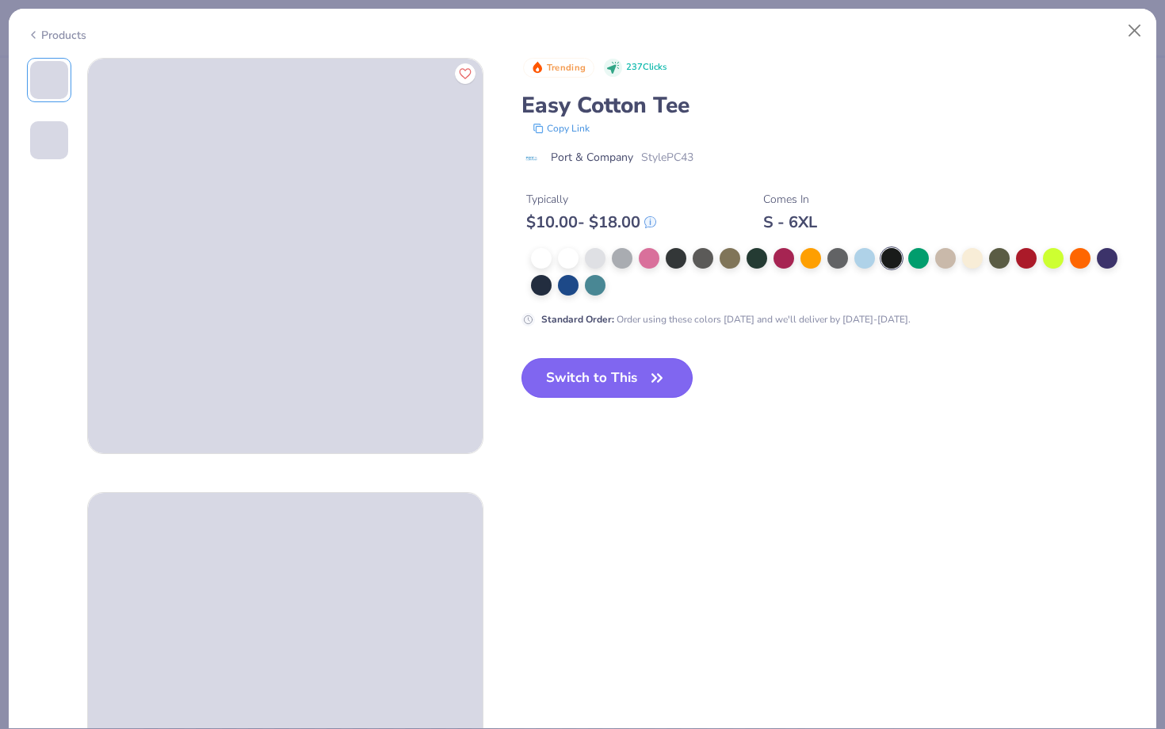
click at [561, 383] on button "Switch to This" at bounding box center [607, 378] width 172 height 40
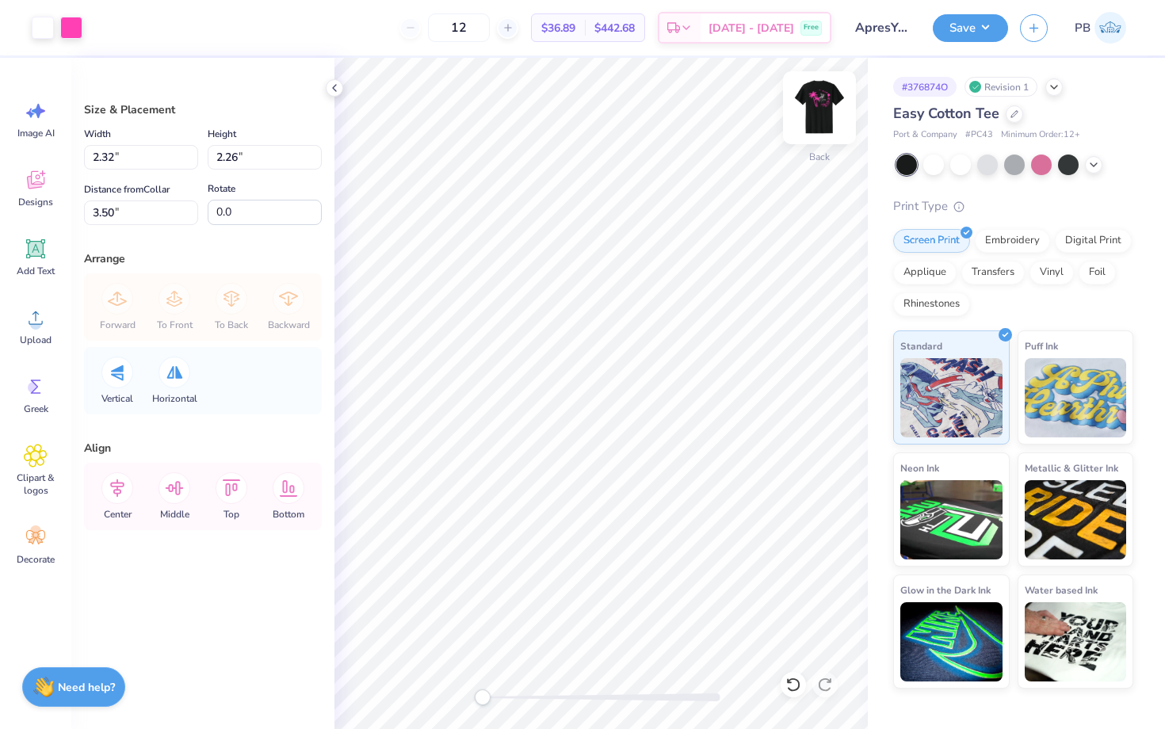
click at [818, 109] on img at bounding box center [819, 107] width 63 height 63
click at [956, 36] on button "Save" at bounding box center [970, 26] width 75 height 28
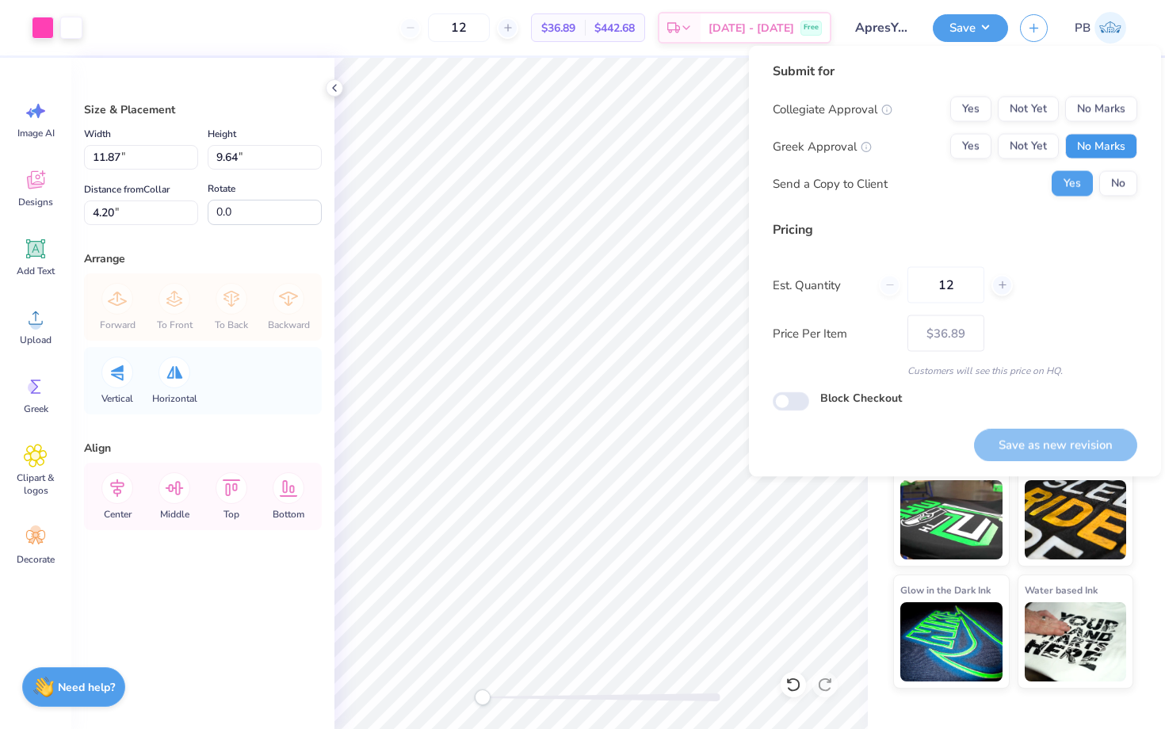
click at [1119, 149] on button "No Marks" at bounding box center [1101, 146] width 72 height 25
click at [1123, 179] on button "No" at bounding box center [1118, 183] width 38 height 25
click at [1113, 117] on button "No Marks" at bounding box center [1101, 109] width 72 height 25
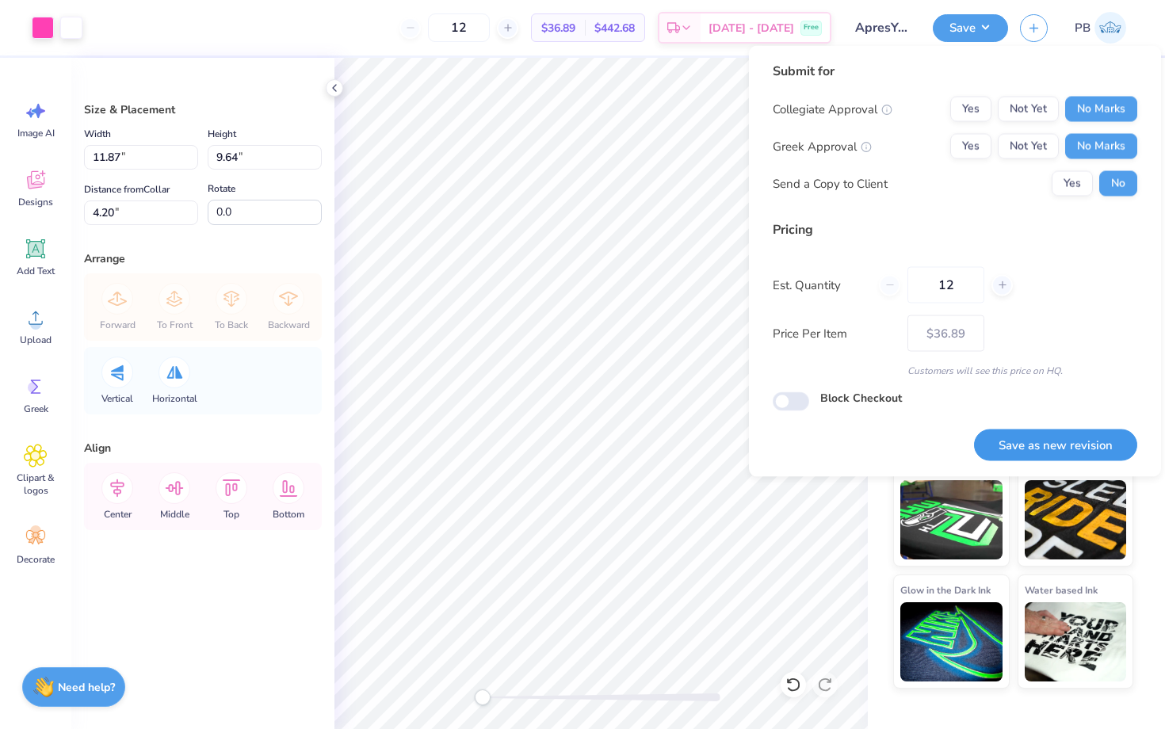
click at [1050, 457] on button "Save as new revision" at bounding box center [1055, 445] width 163 height 32
type input "$36.89"
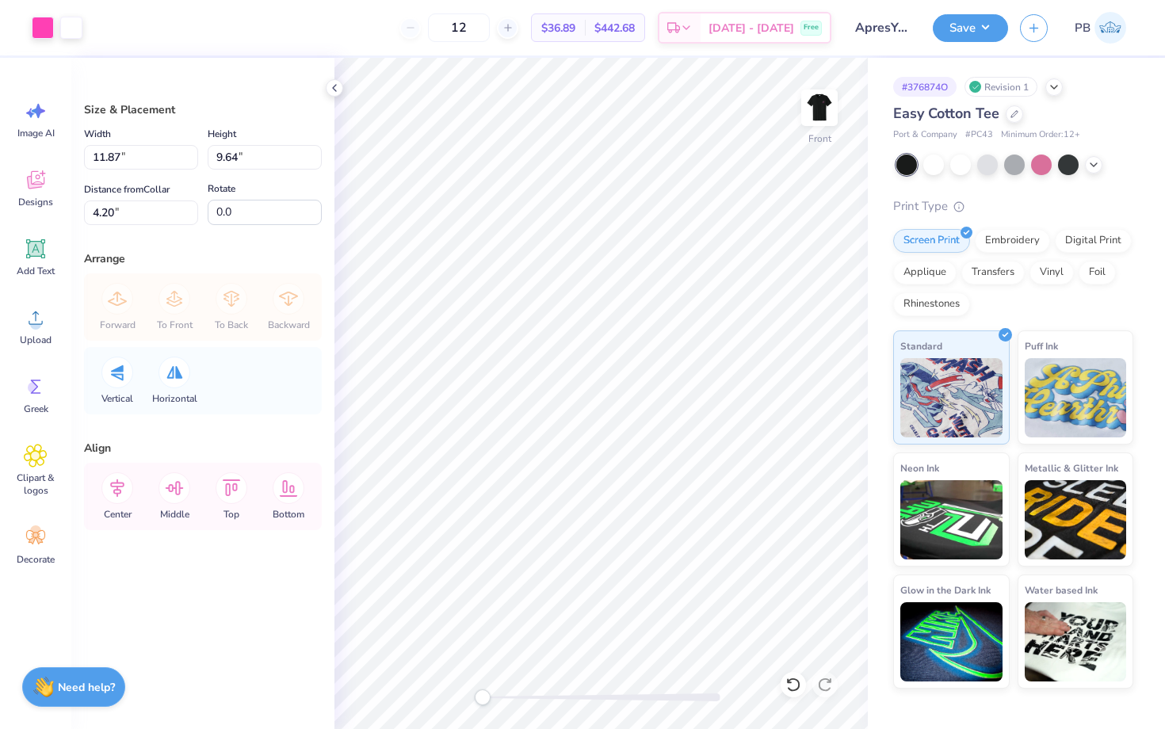
click at [959, 44] on div "Save PB" at bounding box center [1049, 27] width 232 height 55
click at [959, 32] on button "Save" at bounding box center [970, 26] width 75 height 28
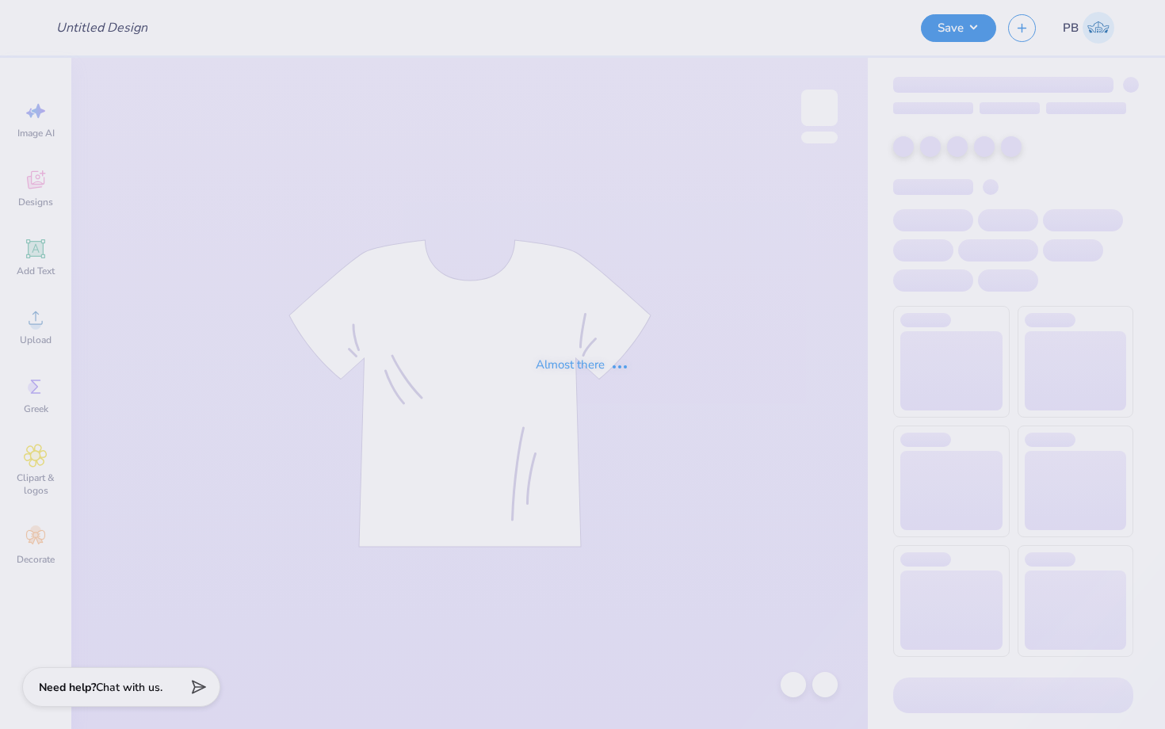
type input "ApresYoga"
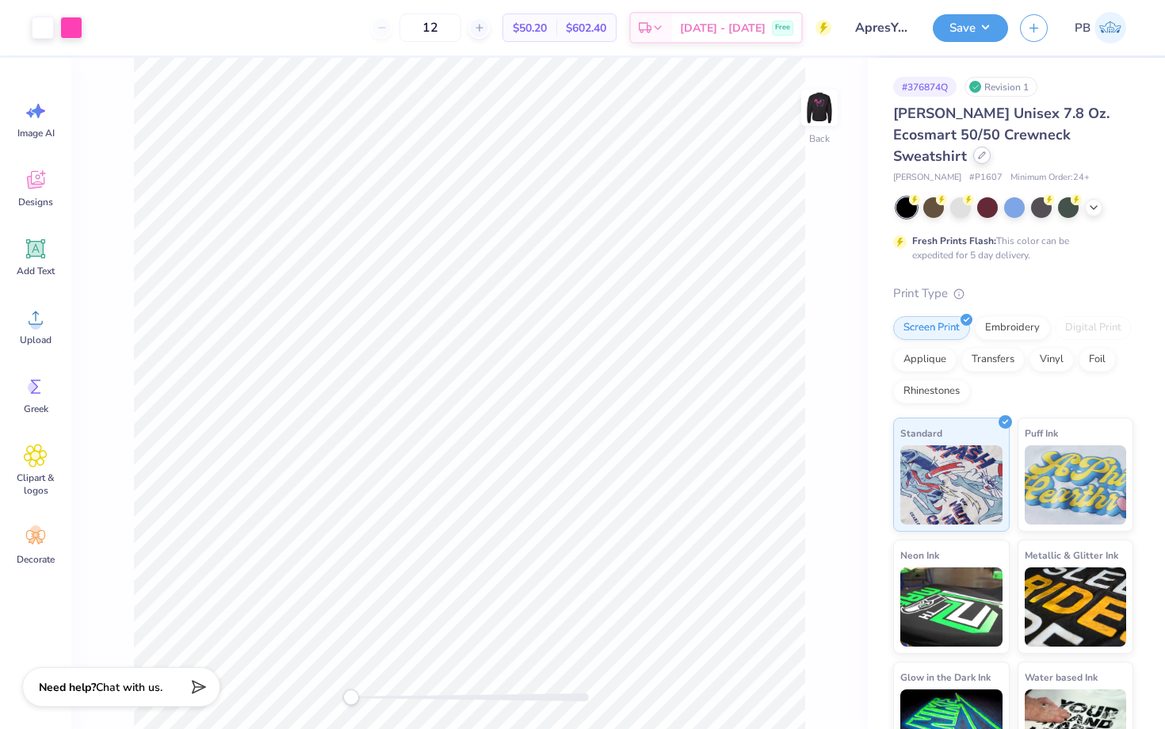
click at [986, 151] on icon at bounding box center [982, 155] width 8 height 8
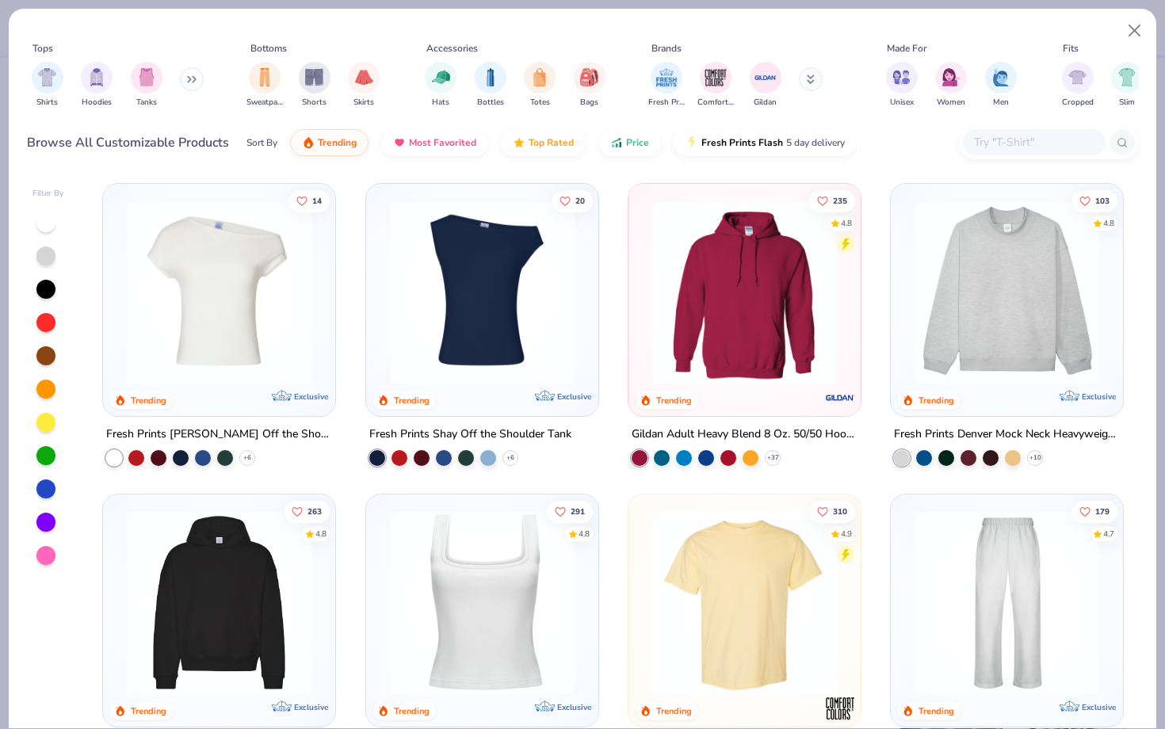
click at [1013, 149] on input "text" at bounding box center [1033, 142] width 122 height 18
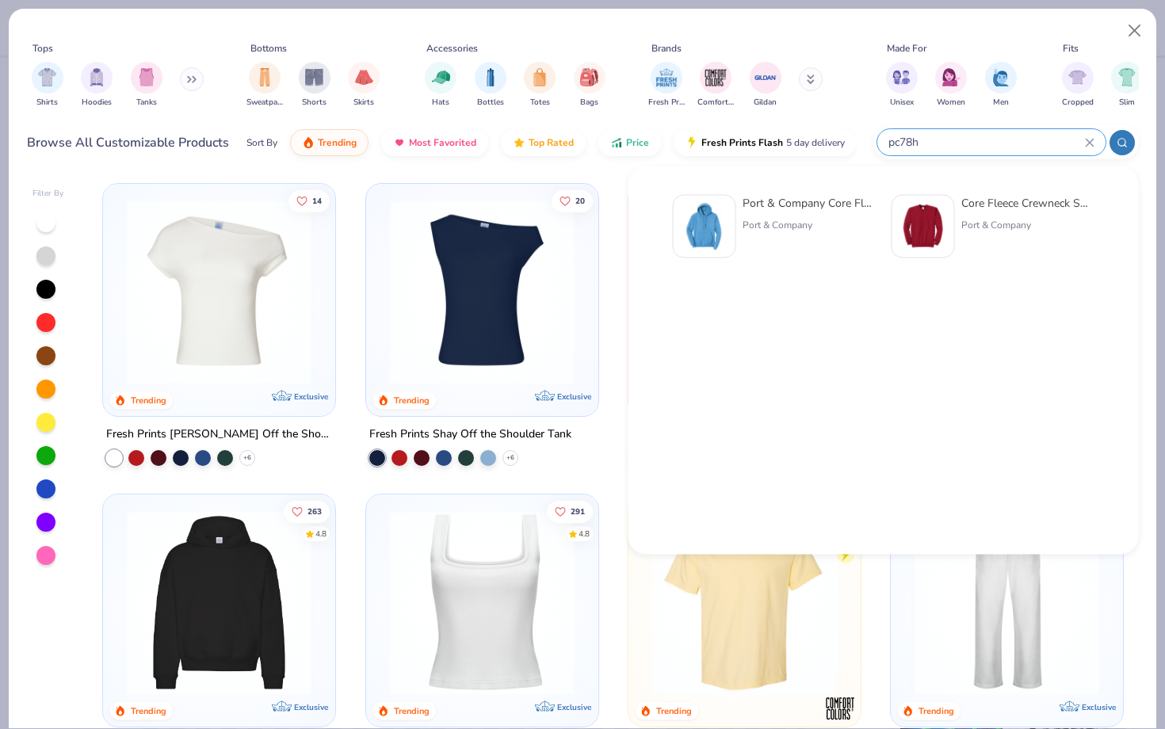
type input "pc78h"
click at [965, 214] on div "Core Fleece Crewneck Sweatshirt Port & Company" at bounding box center [1027, 226] width 133 height 63
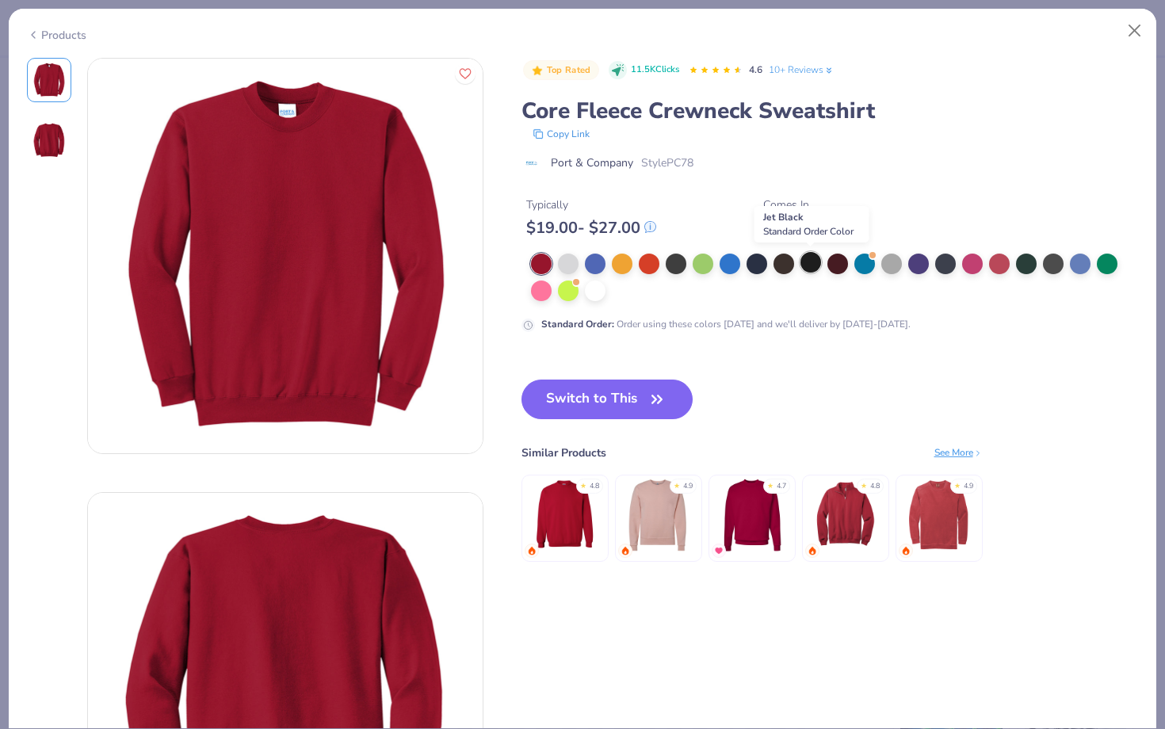
click at [814, 271] on div at bounding box center [810, 262] width 21 height 21
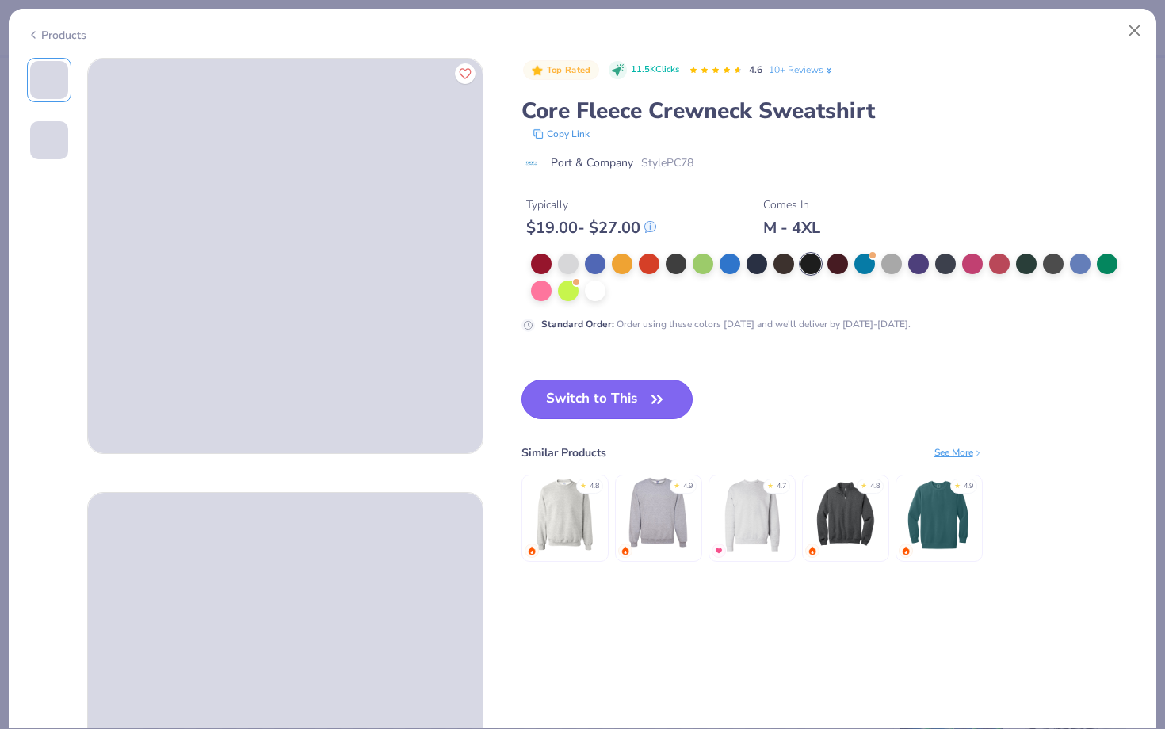
click at [636, 389] on button "Switch to This" at bounding box center [607, 400] width 172 height 40
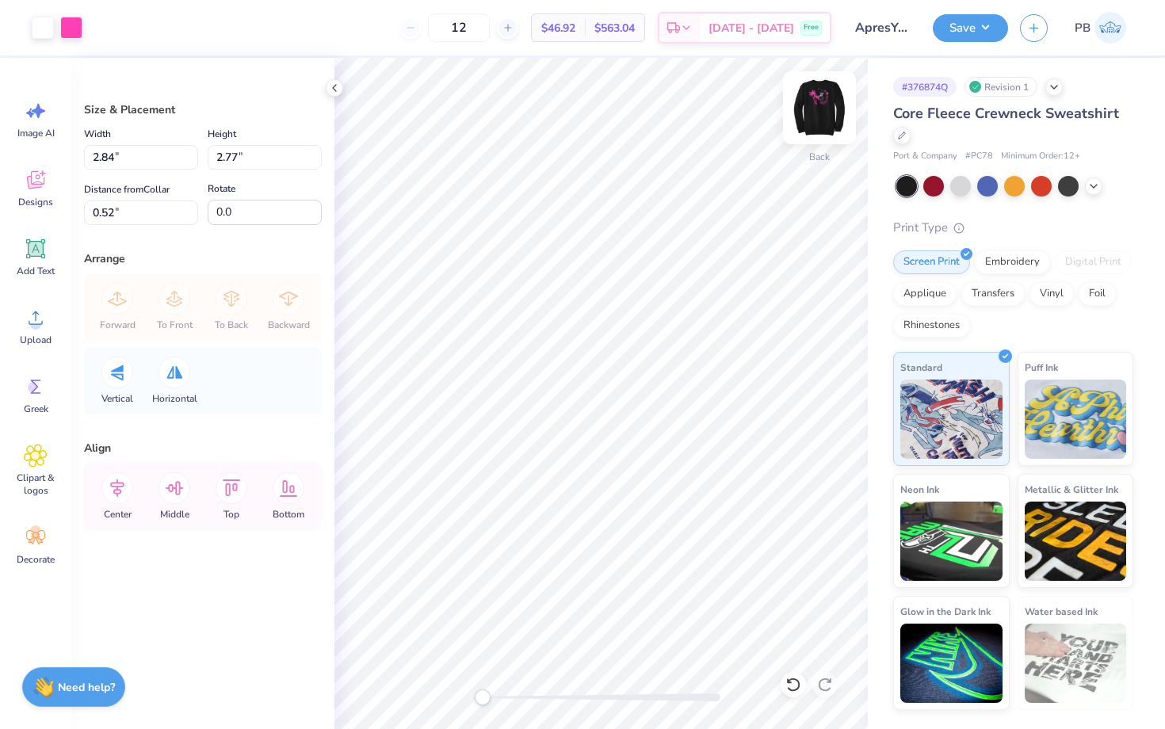
click at [833, 107] on img at bounding box center [819, 107] width 63 height 63
click at [959, 29] on button "Save" at bounding box center [970, 26] width 75 height 28
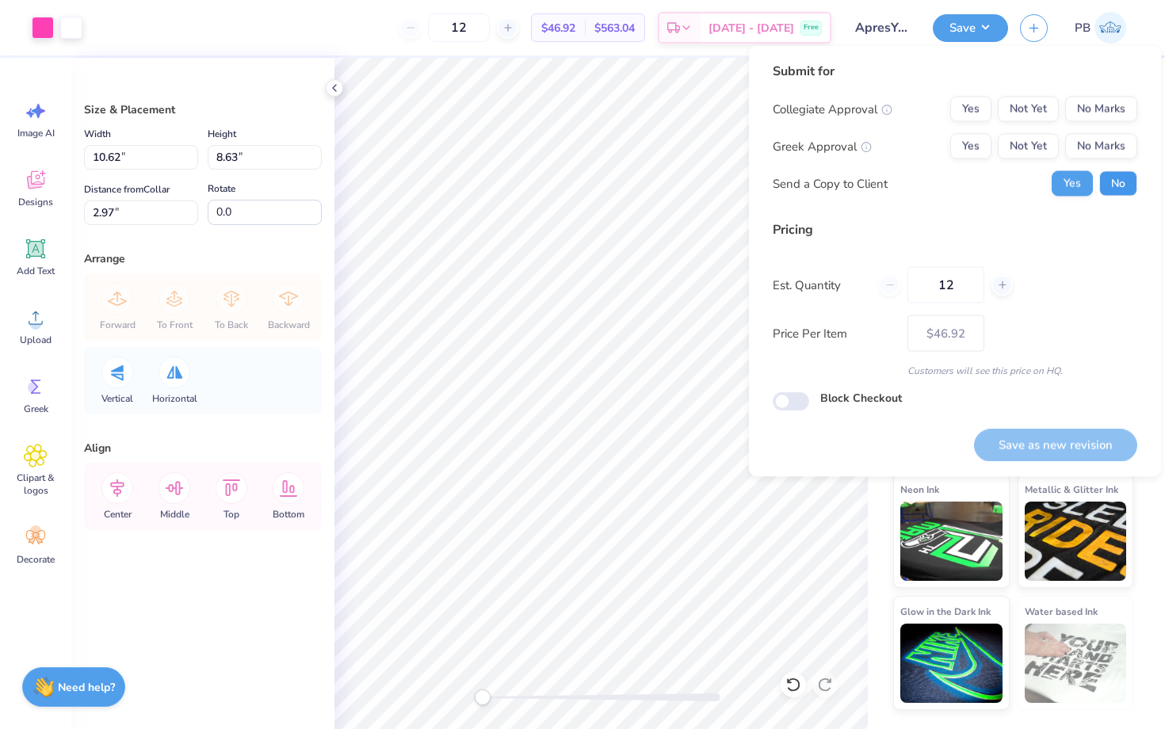
click at [1122, 173] on button "No" at bounding box center [1118, 183] width 38 height 25
click at [1120, 158] on div "Collegiate Approval Yes Not Yet No Marks Greek Approval Yes Not Yet No Marks Se…" at bounding box center [954, 147] width 364 height 100
click at [1120, 150] on button "No Marks" at bounding box center [1101, 146] width 72 height 25
click at [1108, 116] on button "No Marks" at bounding box center [1101, 109] width 72 height 25
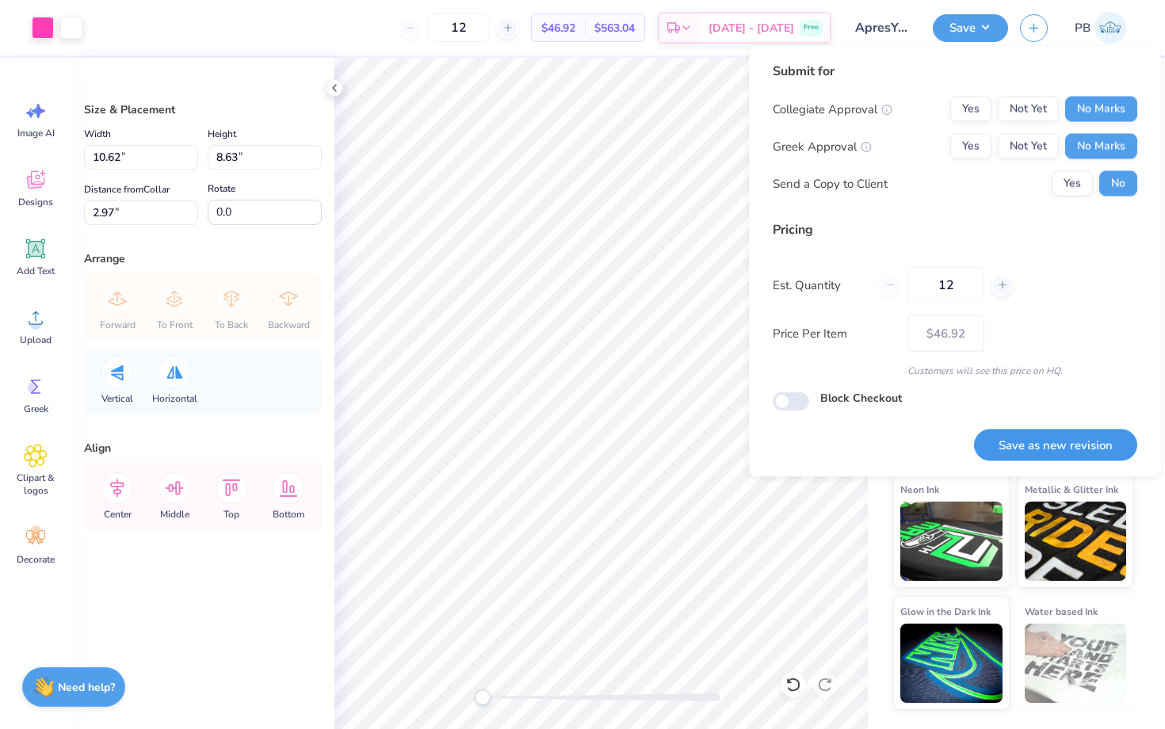
click at [1077, 443] on button "Save as new revision" at bounding box center [1055, 445] width 163 height 32
type input "$46.92"
